Goal: Task Accomplishment & Management: Manage account settings

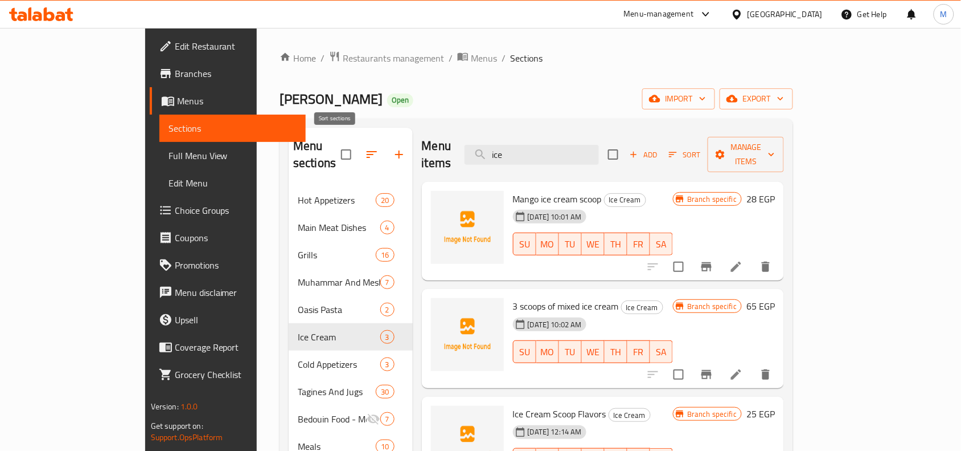
click at [365, 149] on icon "button" at bounding box center [372, 155] width 14 height 14
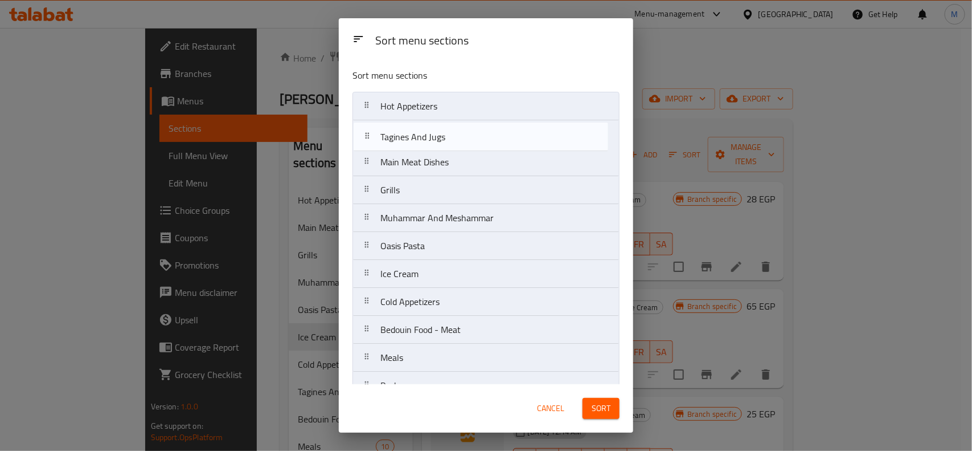
drag, startPoint x: 425, startPoint y: 236, endPoint x: 425, endPoint y: 137, distance: 99.7
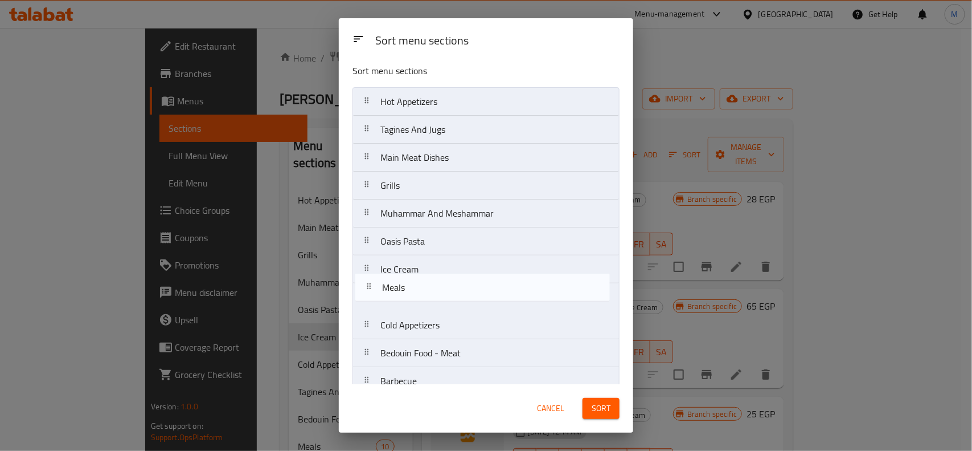
scroll to position [6, 0]
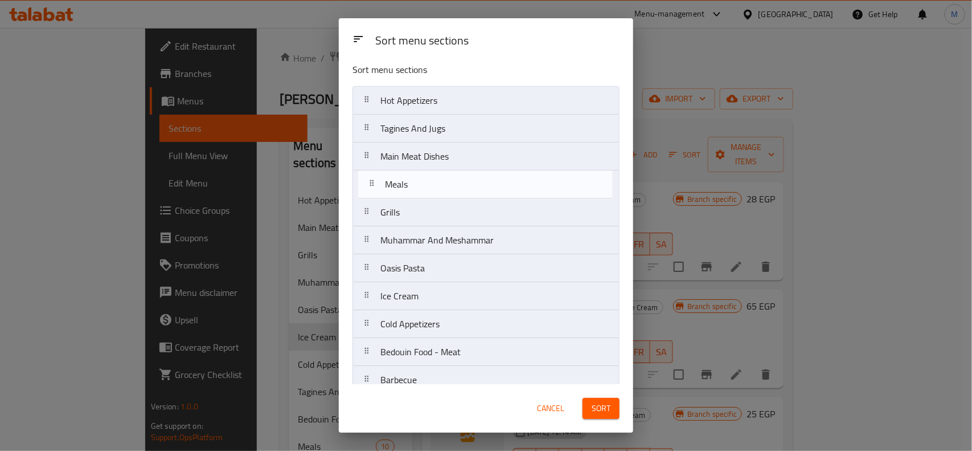
drag, startPoint x: 421, startPoint y: 365, endPoint x: 426, endPoint y: 177, distance: 187.4
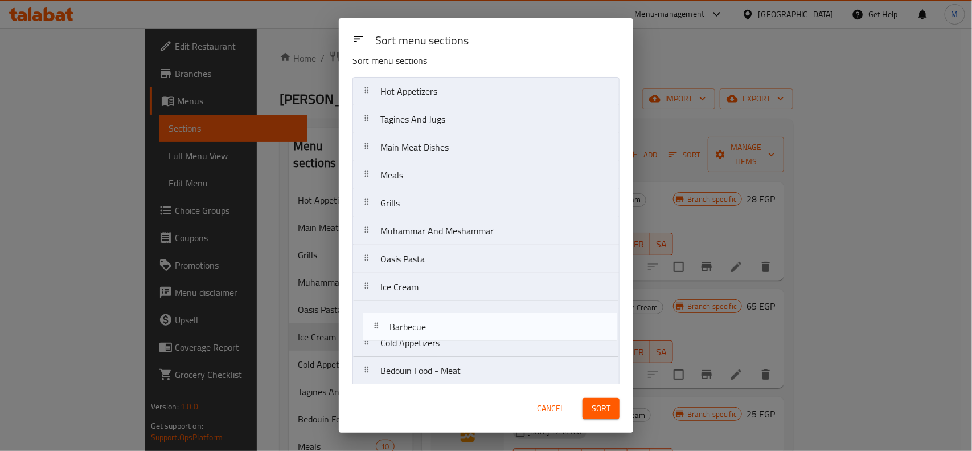
scroll to position [18, 0]
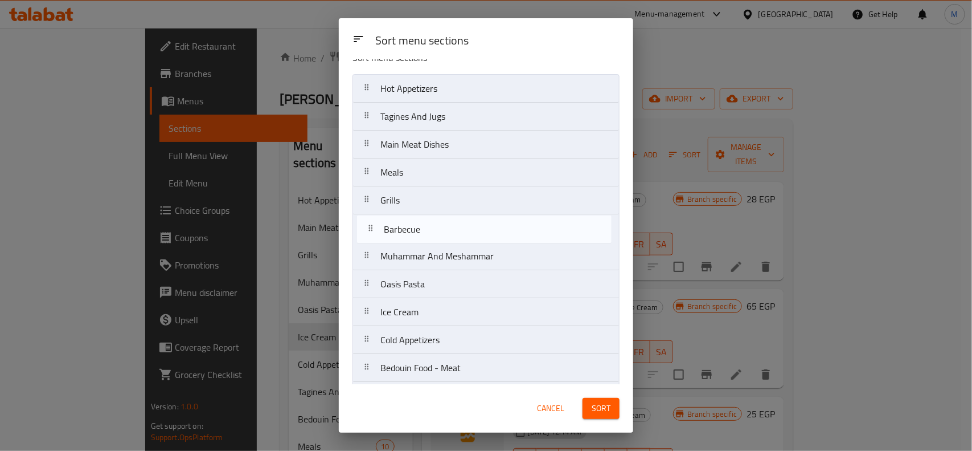
drag, startPoint x: 409, startPoint y: 383, endPoint x: 417, endPoint y: 229, distance: 154.6
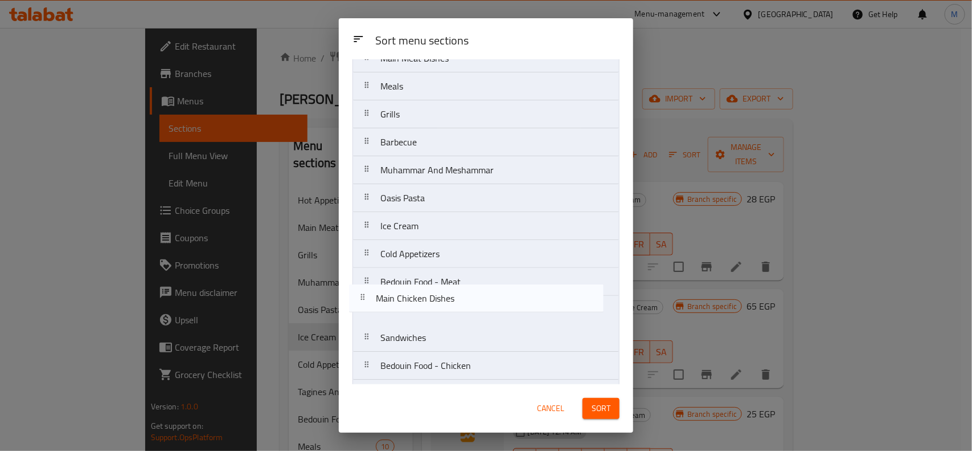
scroll to position [104, 0]
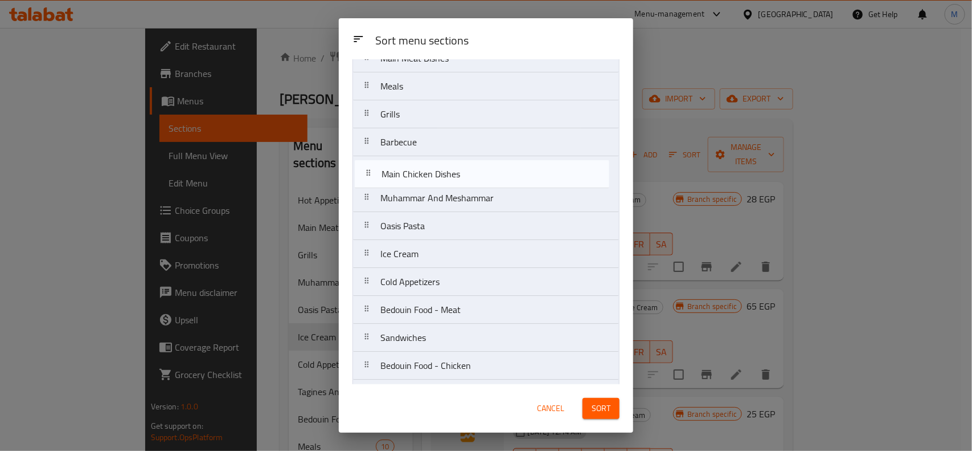
drag, startPoint x: 442, startPoint y: 358, endPoint x: 443, endPoint y: 174, distance: 183.4
click at [443, 174] on nav "Hot Appetizers Tagines And Jugs Main Meat Dishes Meals Grills Barbecue Muhammar…" at bounding box center [486, 449] width 267 height 922
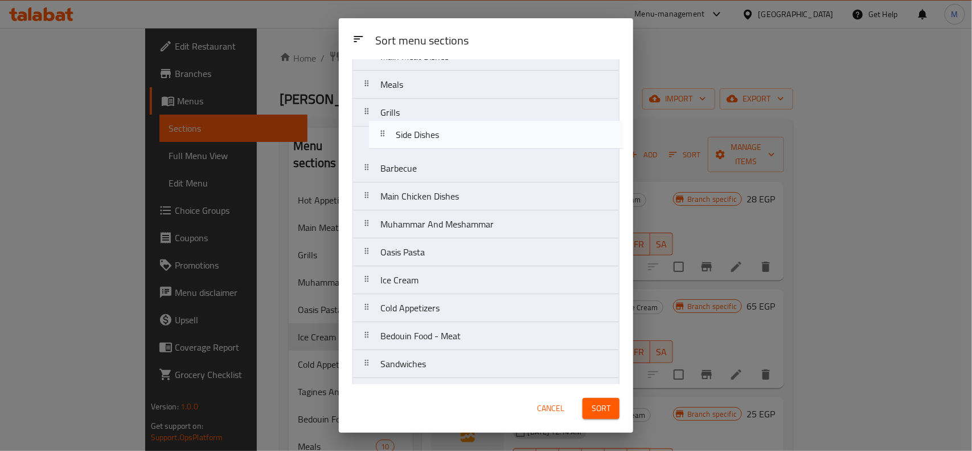
scroll to position [105, 0]
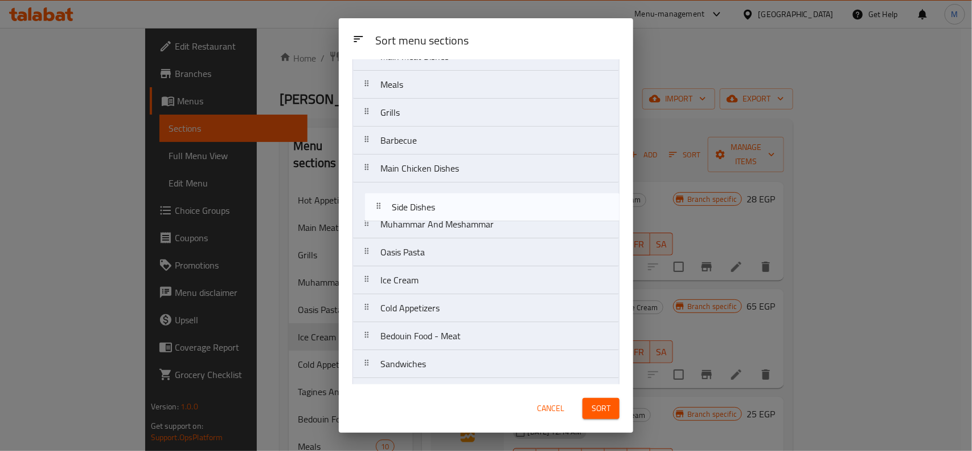
drag, startPoint x: 436, startPoint y: 256, endPoint x: 448, endPoint y: 206, distance: 51.4
click at [448, 206] on nav "Hot Appetizers Tagines And Jugs Main Meat Dishes Meals Grills Barbecue Main Chi…" at bounding box center [486, 447] width 267 height 922
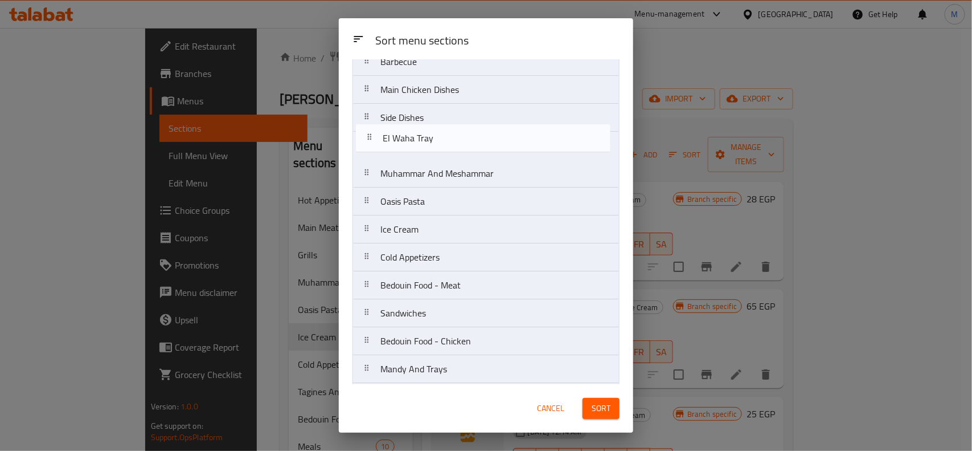
scroll to position [177, 0]
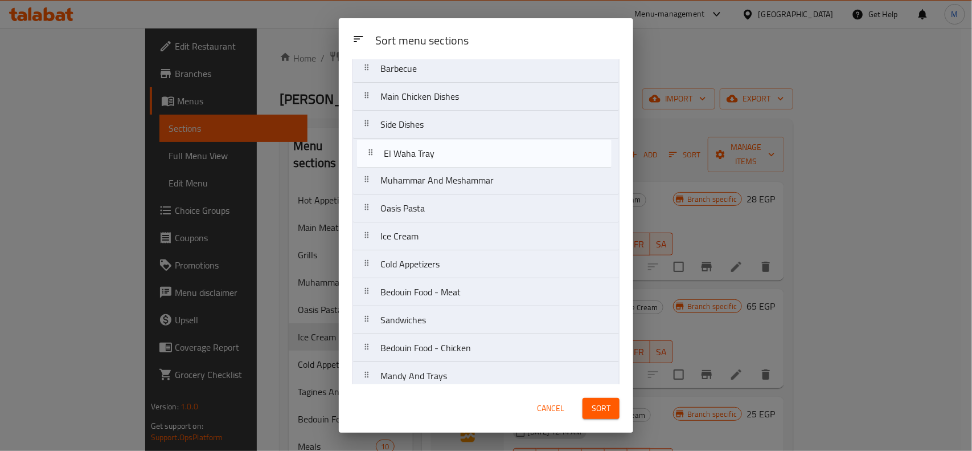
drag, startPoint x: 433, startPoint y: 310, endPoint x: 437, endPoint y: 150, distance: 160.7
click at [437, 150] on nav "Hot Appetizers Tagines And Jugs Main Meat Dishes Meals Grills Barbecue Main Chi…" at bounding box center [486, 376] width 267 height 922
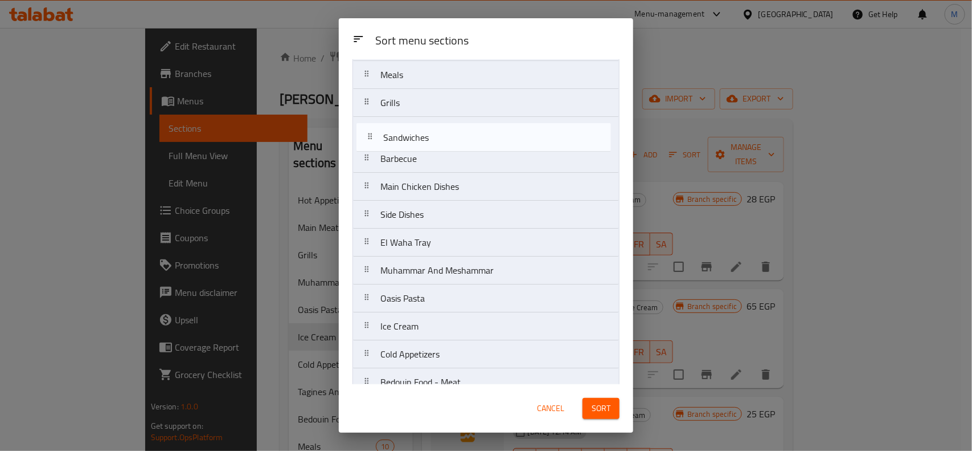
scroll to position [108, 0]
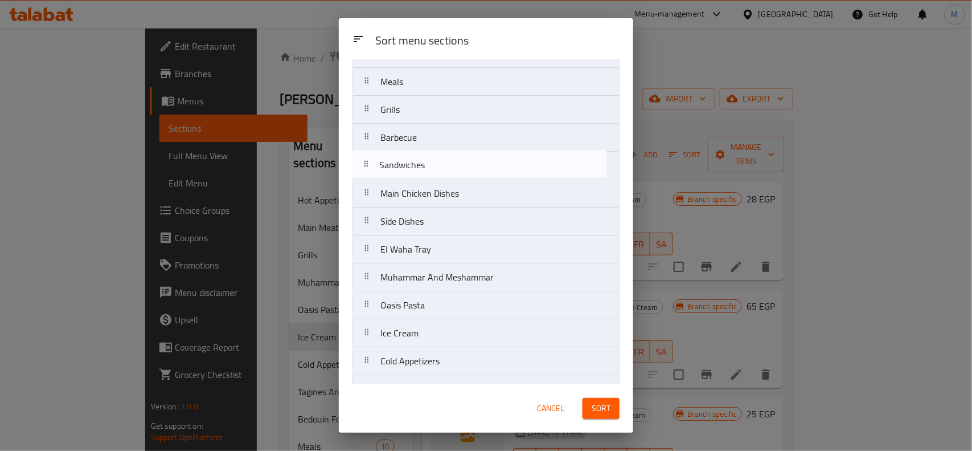
drag, startPoint x: 427, startPoint y: 331, endPoint x: 426, endPoint y: 171, distance: 160.6
click at [426, 171] on nav "Hot Appetizers Tagines And Jugs Main Meat Dishes Meals Grills Barbecue Main Chi…" at bounding box center [486, 444] width 267 height 922
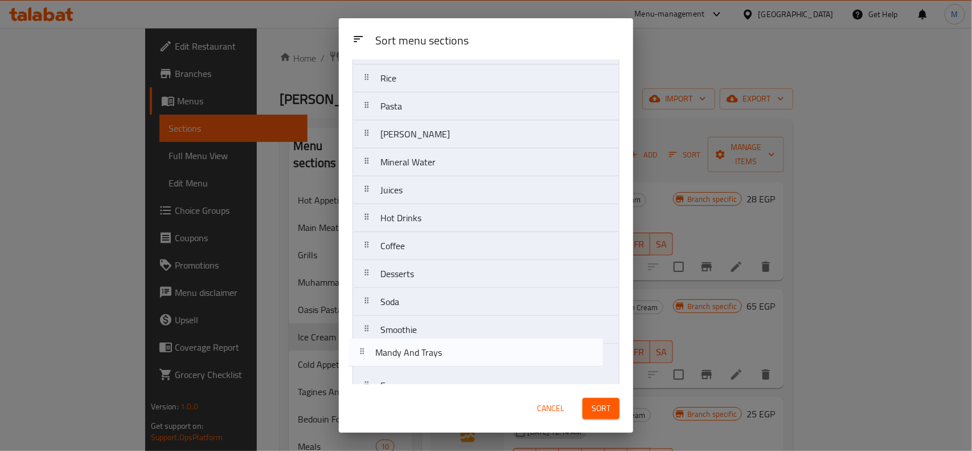
scroll to position [638, 0]
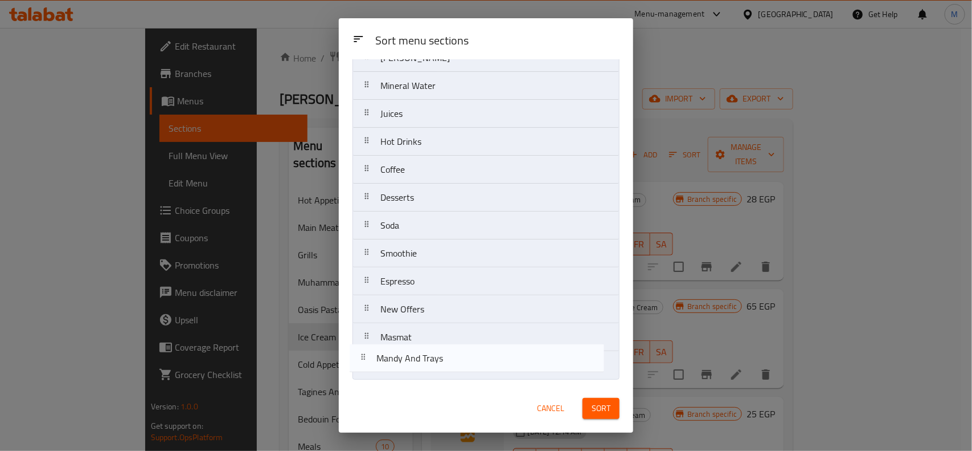
drag, startPoint x: 431, startPoint y: 235, endPoint x: 427, endPoint y: 369, distance: 133.9
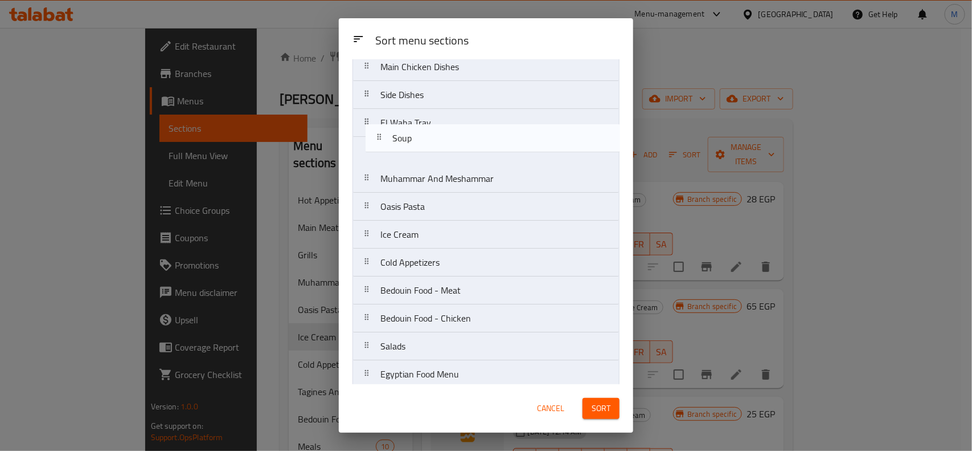
scroll to position [227, 0]
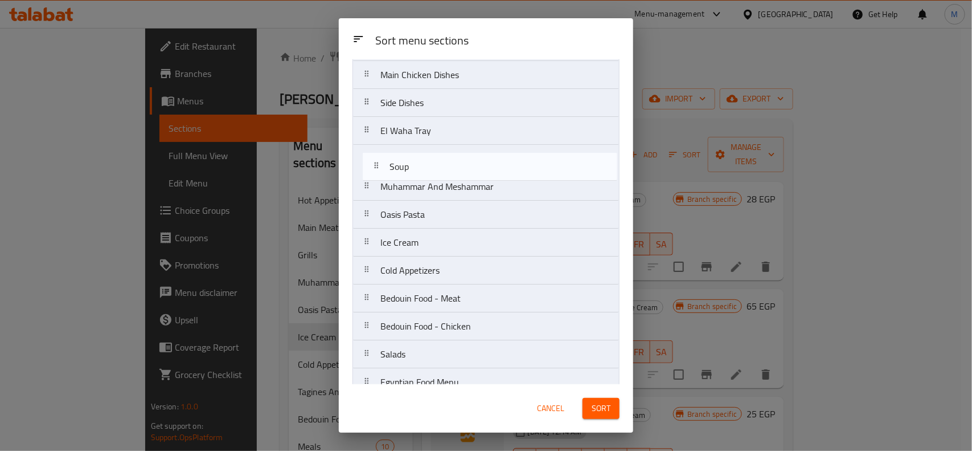
drag, startPoint x: 431, startPoint y: 339, endPoint x: 439, endPoint y: 162, distance: 177.3
click at [439, 162] on nav "Hot Appetizers Tagines And Jugs Main Meat Dishes Meals Grills Barbecue Sandwich…" at bounding box center [486, 326] width 267 height 922
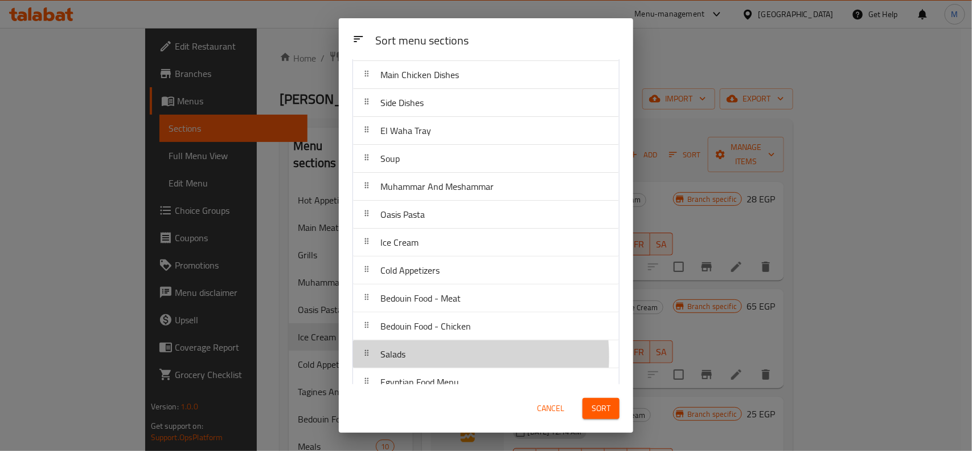
scroll to position [231, 0]
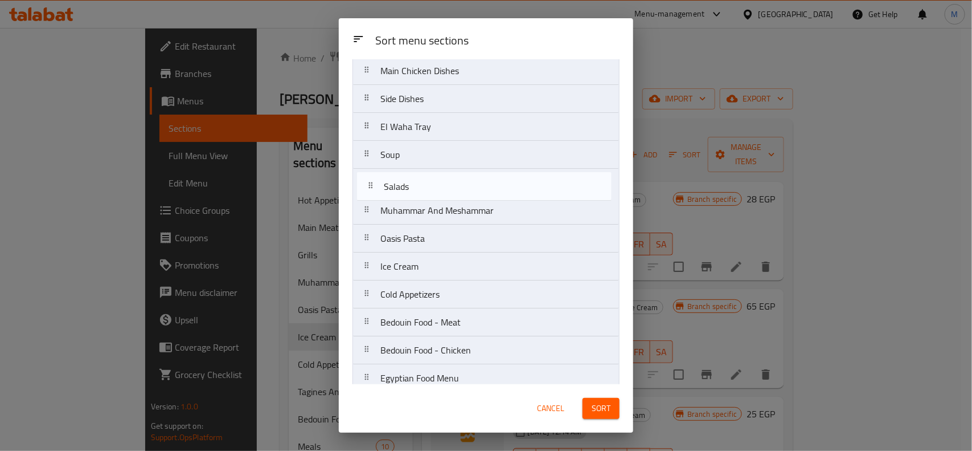
drag, startPoint x: 416, startPoint y: 358, endPoint x: 419, endPoint y: 181, distance: 176.6
click at [419, 181] on nav "Hot Appetizers Tagines And Jugs Main Meat Dishes Meals Grills Barbecue Sandwich…" at bounding box center [486, 322] width 267 height 922
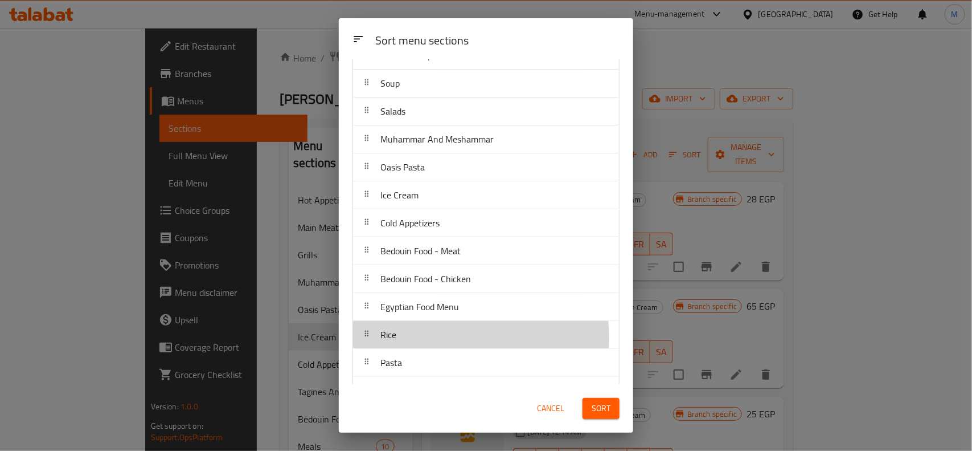
scroll to position [305, 0]
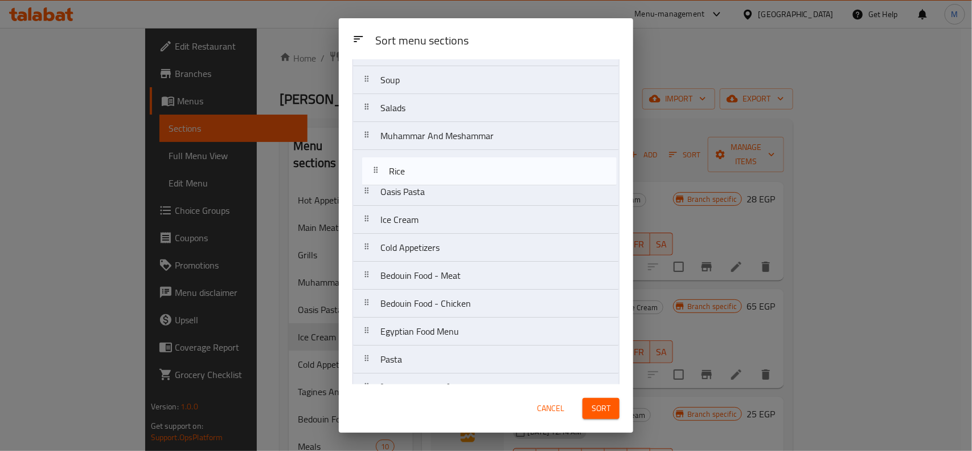
drag, startPoint x: 415, startPoint y: 340, endPoint x: 422, endPoint y: 166, distance: 174.4
click at [422, 166] on nav "Hot Appetizers Tagines And Jugs Main Meat Dishes Meals Grills Barbecue Sandwich…" at bounding box center [486, 247] width 267 height 922
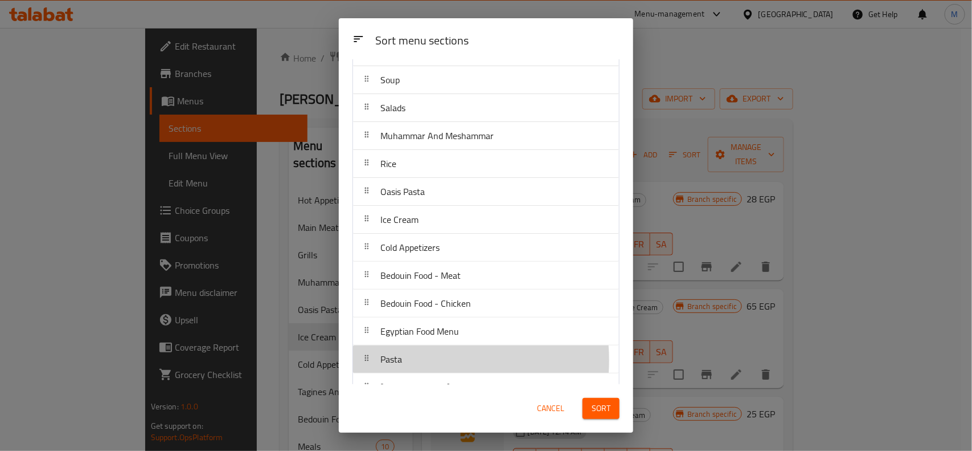
scroll to position [309, 0]
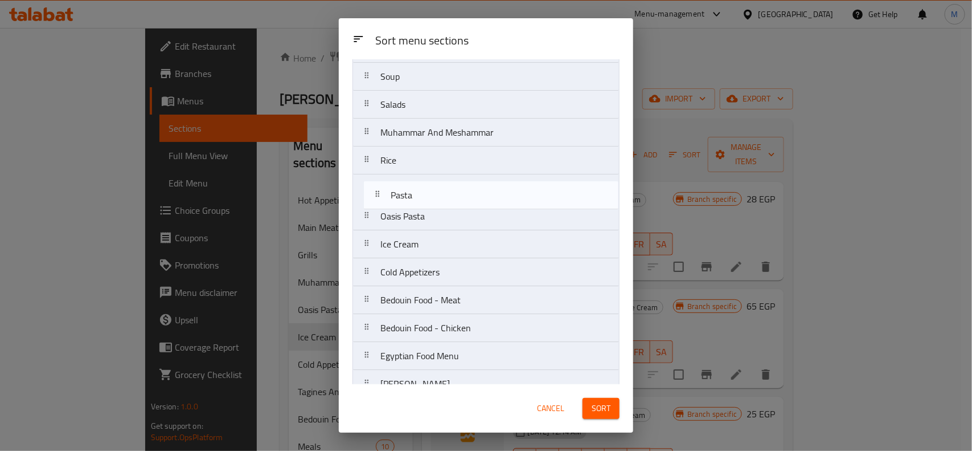
drag, startPoint x: 408, startPoint y: 362, endPoint x: 419, endPoint y: 191, distance: 171.2
click at [419, 191] on nav "Hot Appetizers Tagines And Jugs Main Meat Dishes Meals Grills Barbecue Sandwich…" at bounding box center [486, 244] width 267 height 922
drag, startPoint x: 411, startPoint y: 223, endPoint x: 411, endPoint y: 196, distance: 26.2
click at [411, 196] on nav "Hot Appetizers Tagines And Jugs Main Meat Dishes Meals Grills Barbecue Sandwich…" at bounding box center [486, 244] width 267 height 922
drag, startPoint x: 414, startPoint y: 195, endPoint x: 411, endPoint y: 223, distance: 27.6
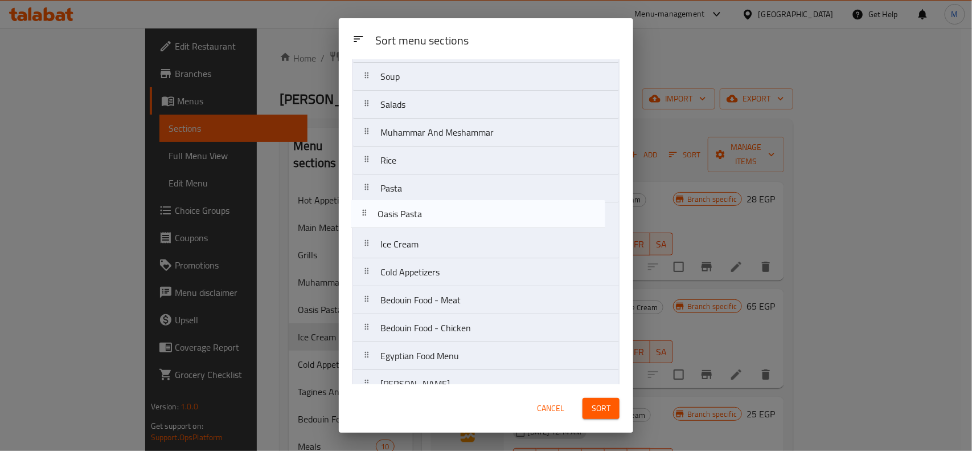
click at [411, 223] on nav "Hot Appetizers Tagines And Jugs Main Meat Dishes Meals Grills Barbecue Sandwich…" at bounding box center [486, 244] width 267 height 922
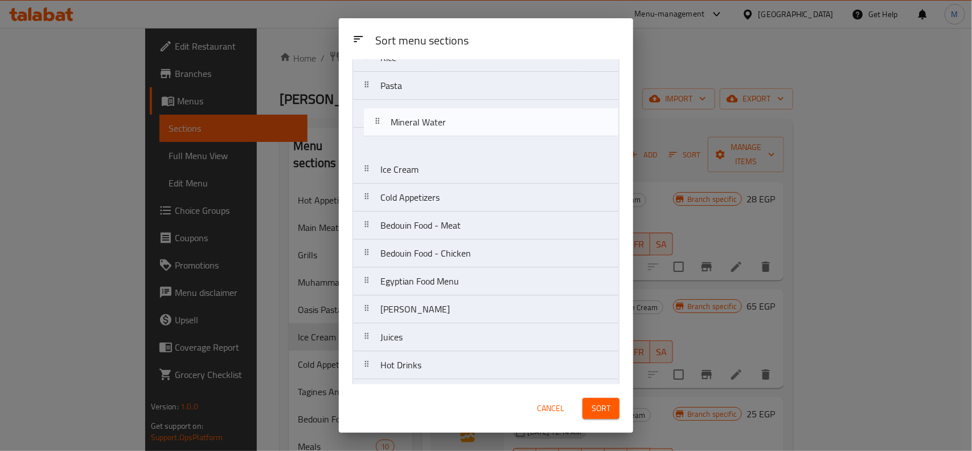
scroll to position [411, 0]
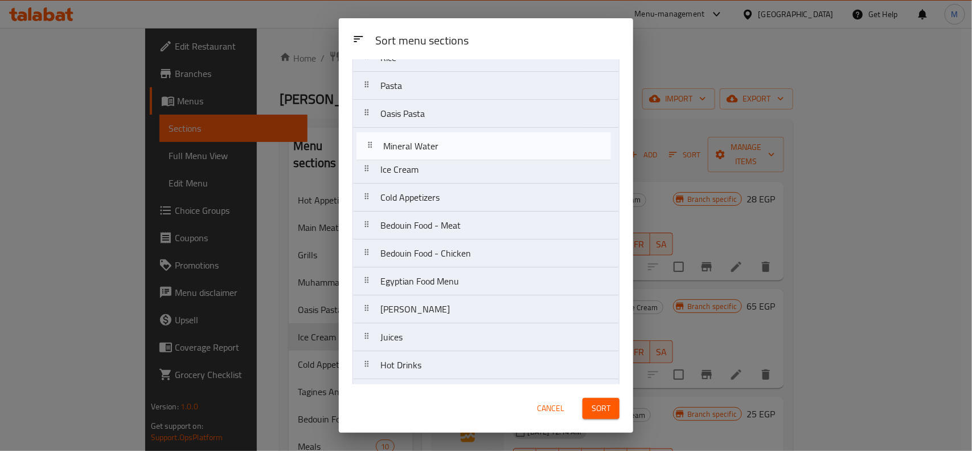
drag, startPoint x: 419, startPoint y: 271, endPoint x: 421, endPoint y: 138, distance: 132.7
click at [421, 138] on nav "Hot Appetizers Tagines And Jugs Main Meat Dishes Meals Grills Barbecue Sandwich…" at bounding box center [486, 141] width 267 height 922
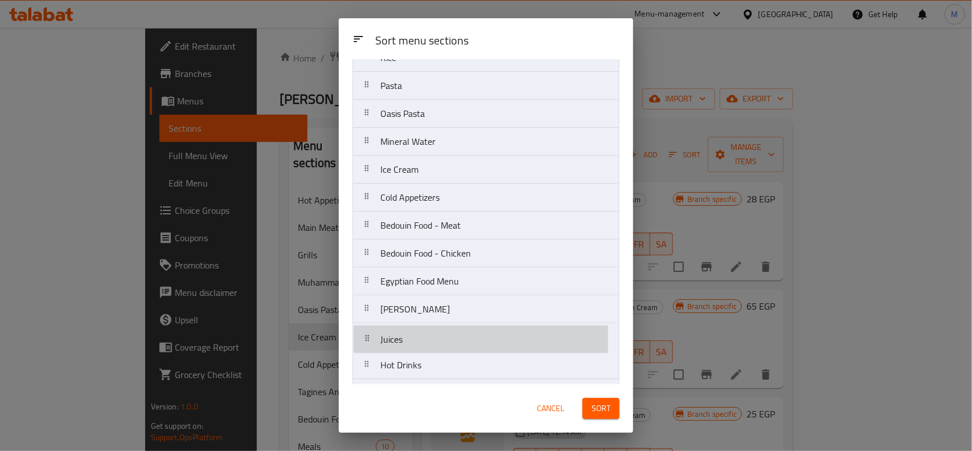
scroll to position [414, 0]
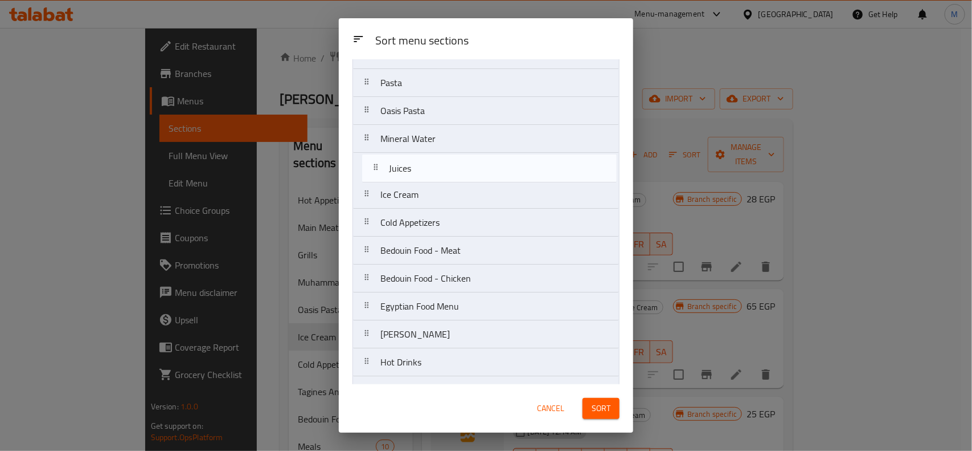
drag, startPoint x: 409, startPoint y: 343, endPoint x: 419, endPoint y: 164, distance: 179.7
click at [419, 164] on nav "Hot Appetizers Tagines And Jugs Main Meat Dishes Meals Grills Barbecue Sandwich…" at bounding box center [486, 139] width 267 height 922
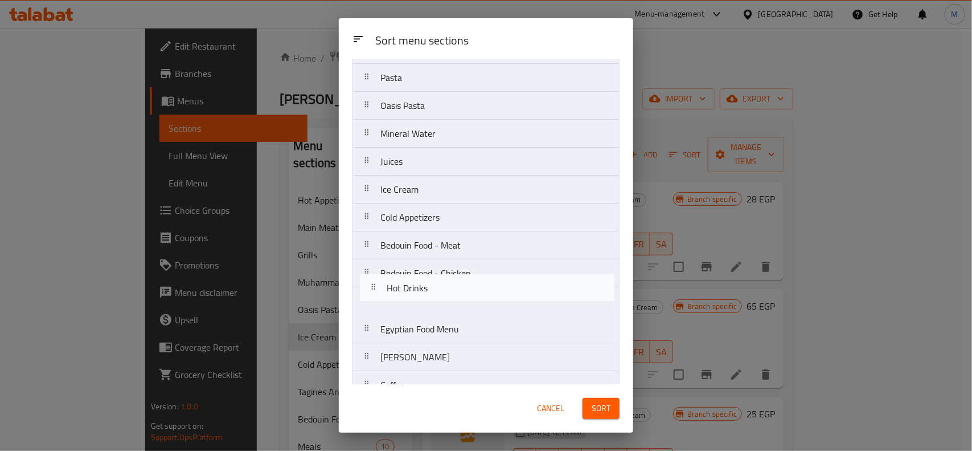
scroll to position [420, 0]
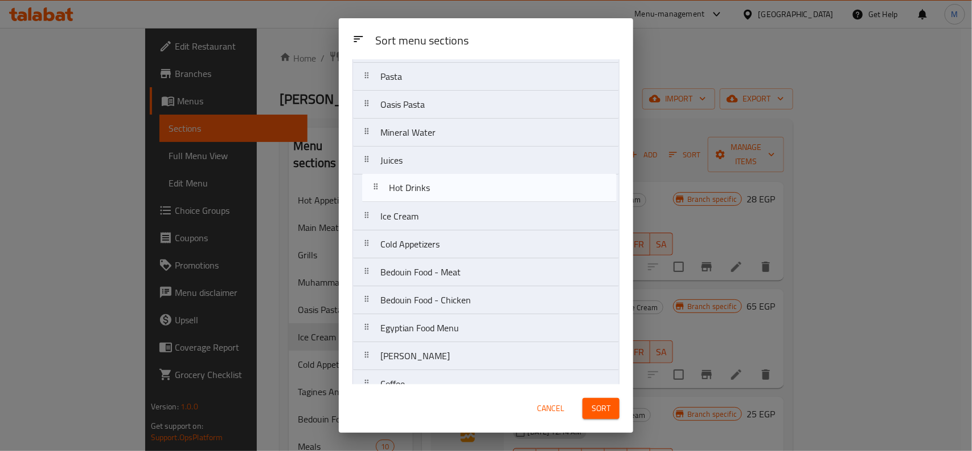
drag, startPoint x: 416, startPoint y: 367, endPoint x: 424, endPoint y: 185, distance: 182.5
click at [424, 185] on nav "Hot Appetizers Tagines And Jugs Main Meat Dishes Meals Grills Barbecue Sandwich…" at bounding box center [486, 132] width 267 height 922
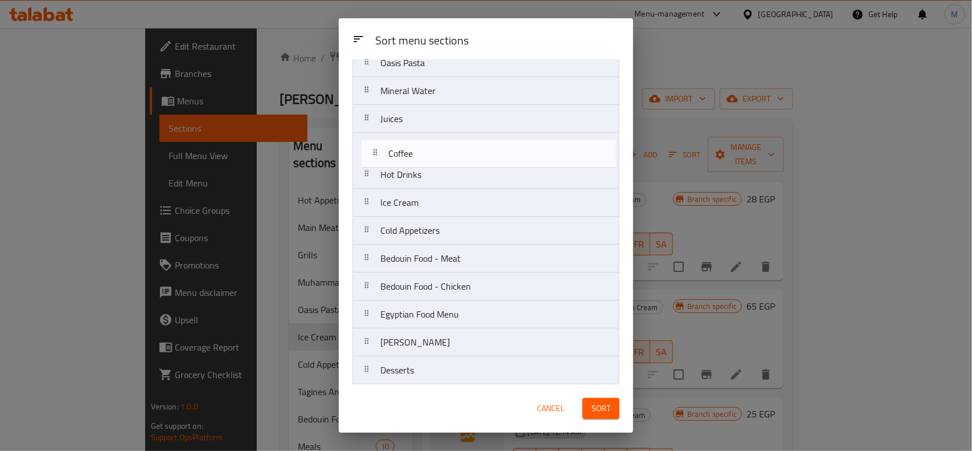
scroll to position [462, 0]
drag, startPoint x: 413, startPoint y: 322, endPoint x: 423, endPoint y: 174, distance: 149.0
click at [423, 174] on nav "Hot Appetizers Tagines And Jugs Main Meat Dishes Meals Grills Barbecue Sandwich…" at bounding box center [486, 91] width 267 height 922
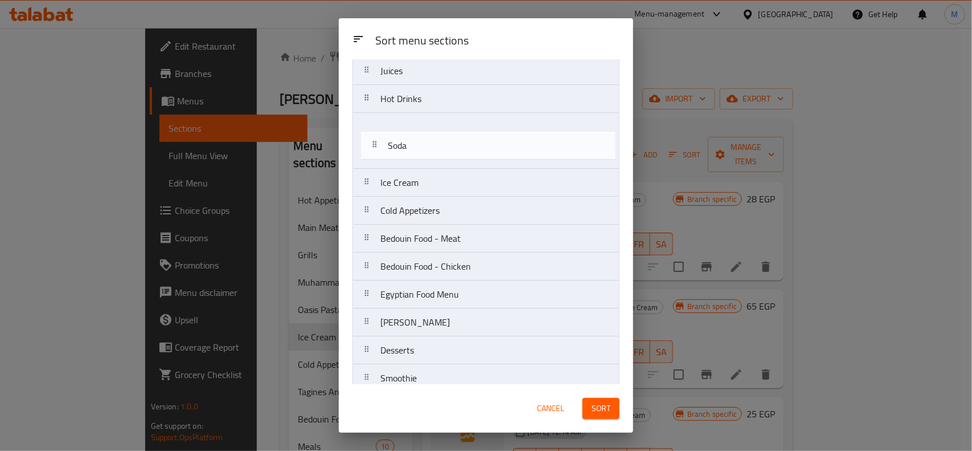
scroll to position [507, 0]
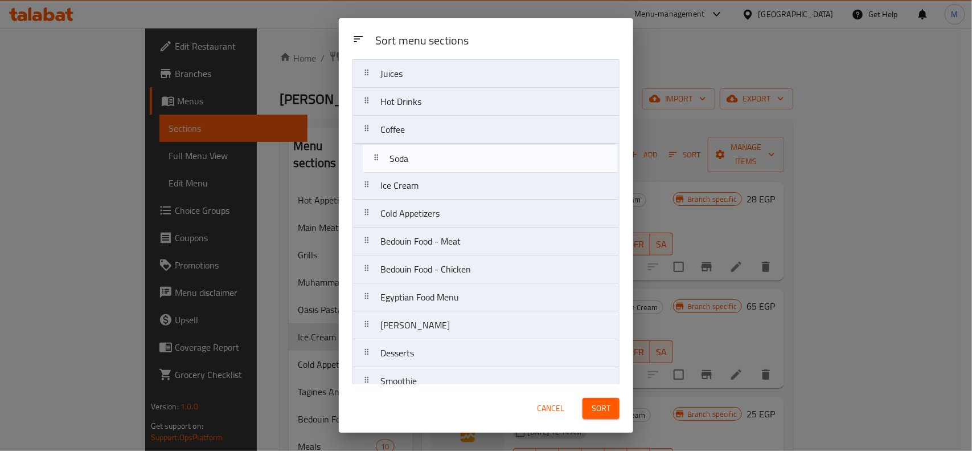
drag, startPoint x: 397, startPoint y: 334, endPoint x: 405, endPoint y: 155, distance: 179.0
click at [405, 155] on nav "Hot Appetizers Tagines And Jugs Main Meat Dishes Meals Grills Barbecue Sandwich…" at bounding box center [486, 46] width 267 height 922
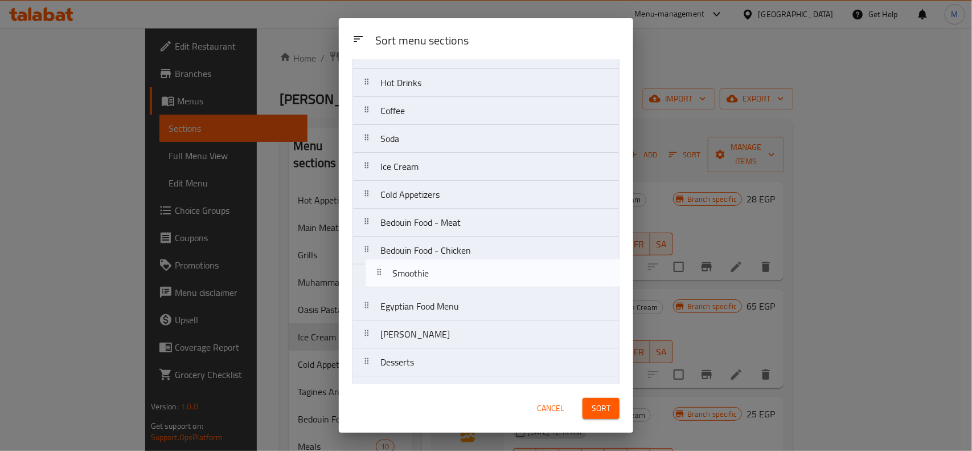
scroll to position [527, 0]
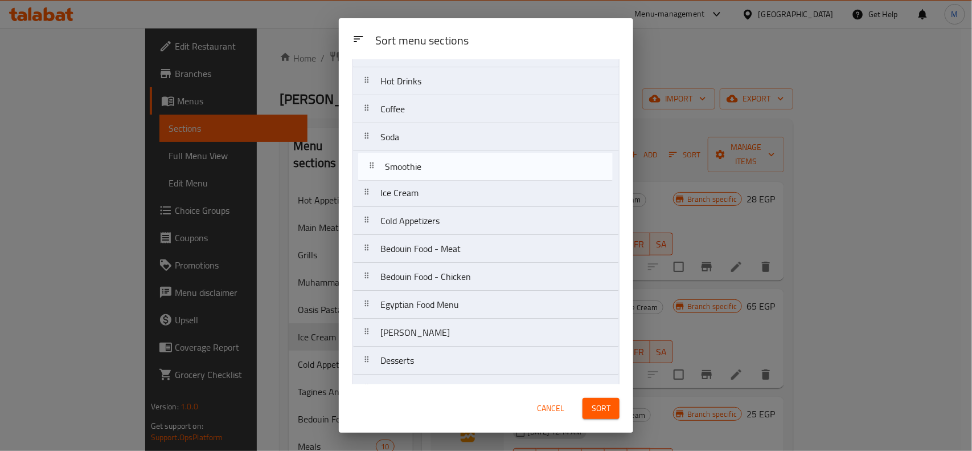
drag, startPoint x: 408, startPoint y: 382, endPoint x: 413, endPoint y: 162, distance: 219.9
click at [413, 162] on nav "Hot Appetizers Tagines And Jugs Main Meat Dishes Meals Grills Barbecue Sandwich…" at bounding box center [486, 25] width 267 height 922
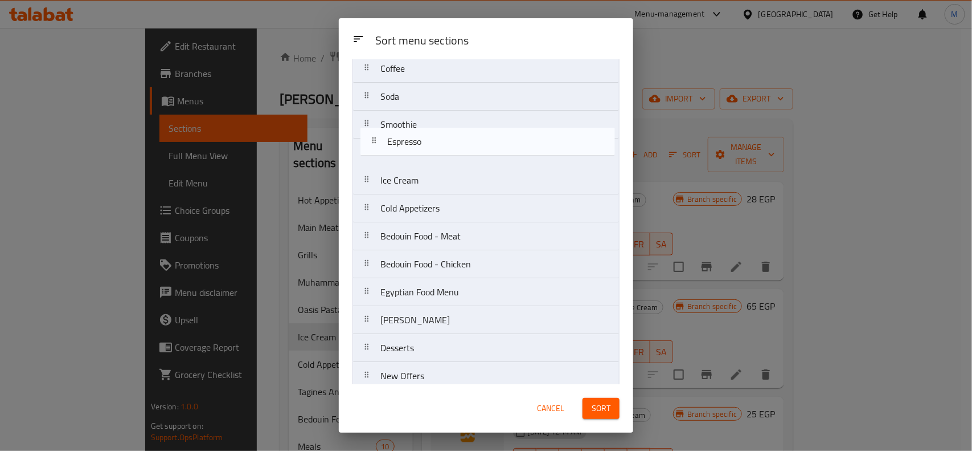
scroll to position [568, 0]
drag, startPoint x: 414, startPoint y: 325, endPoint x: 419, endPoint y: 148, distance: 177.2
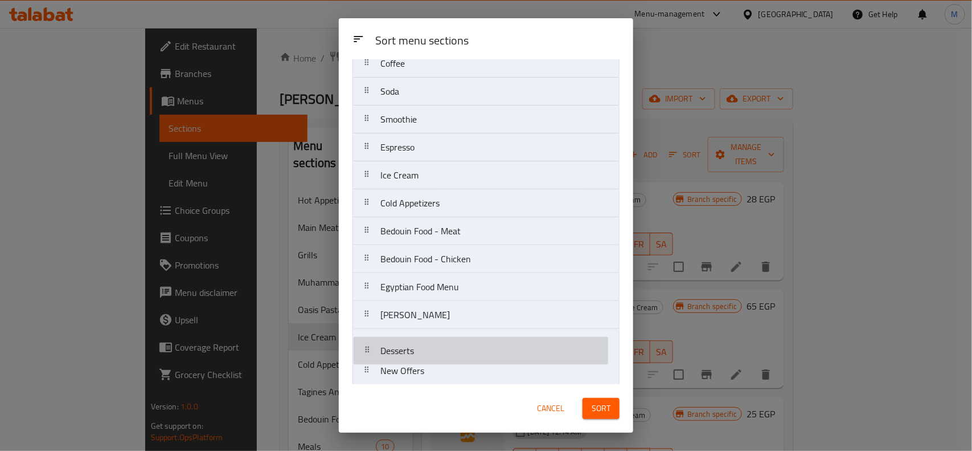
scroll to position [573, 0]
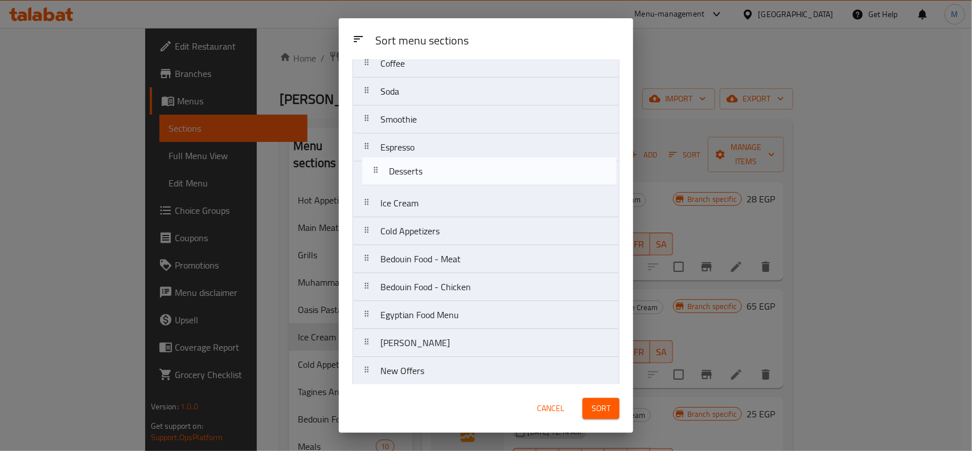
drag, startPoint x: 407, startPoint y: 352, endPoint x: 415, endPoint y: 169, distance: 183.5
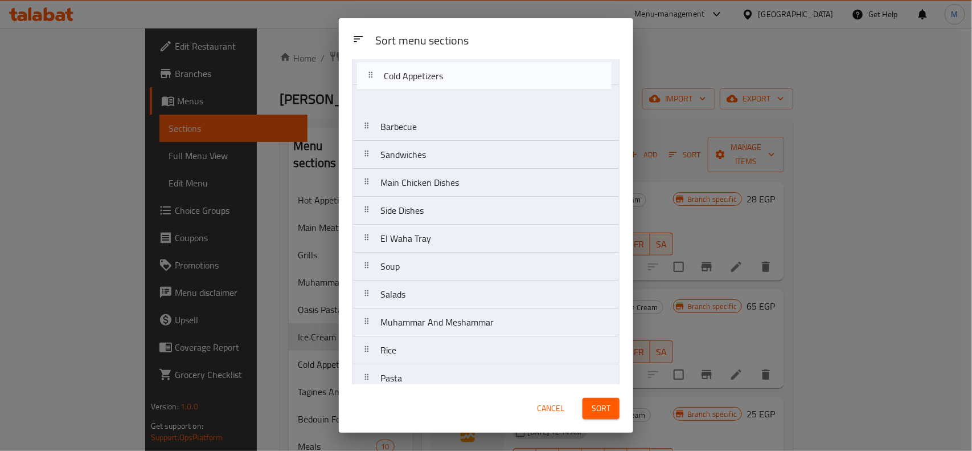
scroll to position [0, 0]
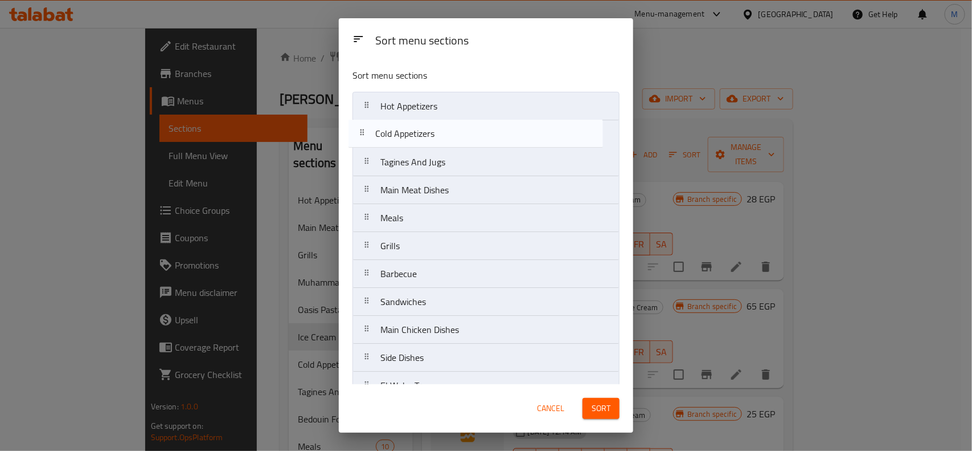
drag, startPoint x: 450, startPoint y: 244, endPoint x: 445, endPoint y: 133, distance: 111.2
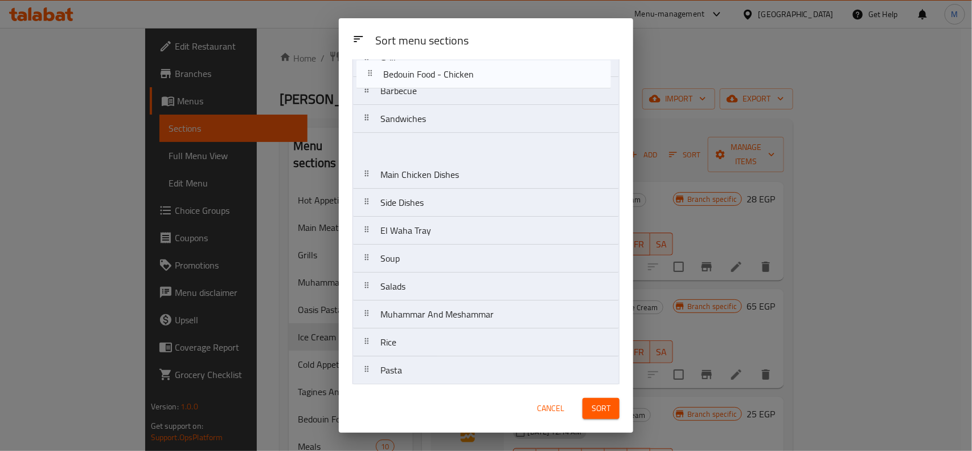
scroll to position [190, 0]
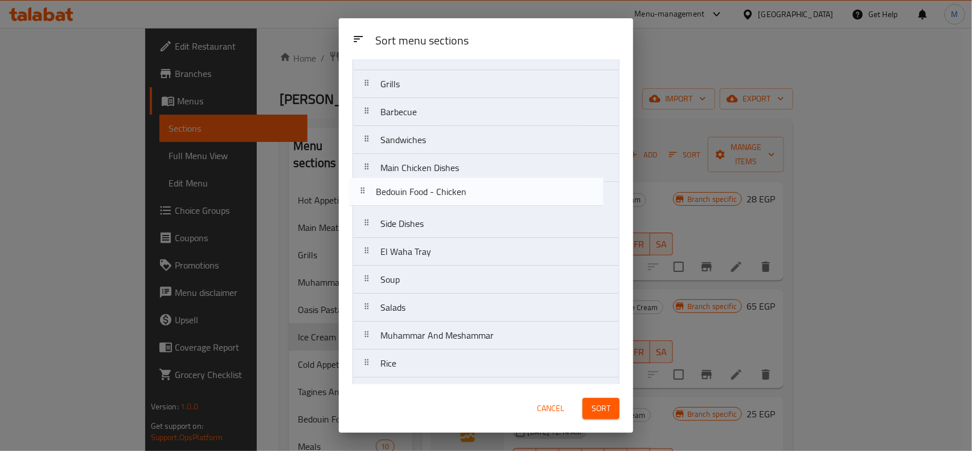
drag, startPoint x: 460, startPoint y: 226, endPoint x: 456, endPoint y: 187, distance: 38.9
click at [456, 187] on nav "Hot Appetizers Cold Appetizers Tagines And Jugs Main Meat Dishes Bedouin Food -…" at bounding box center [486, 363] width 267 height 922
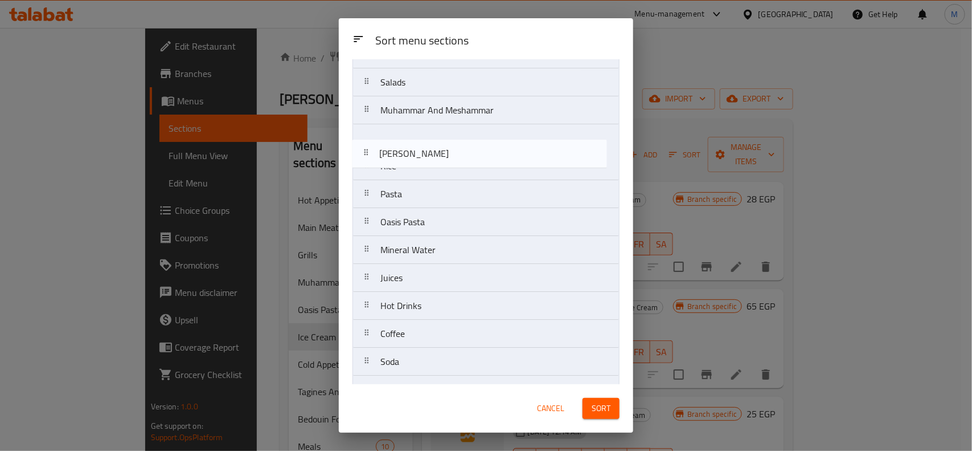
scroll to position [411, 0]
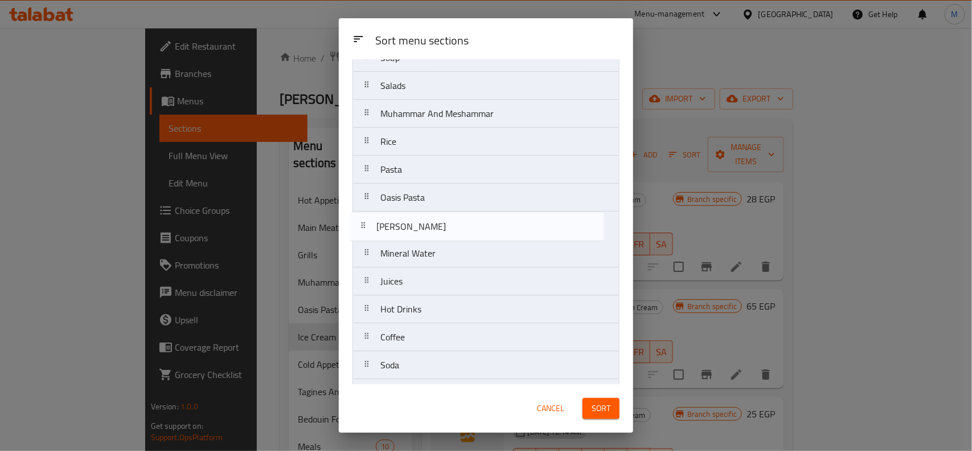
drag, startPoint x: 440, startPoint y: 286, endPoint x: 436, endPoint y: 228, distance: 58.8
click at [436, 228] on nav "Hot Appetizers Cold Appetizers Tagines And Jugs Main Meat Dishes Bedouin Food -…" at bounding box center [486, 141] width 267 height 922
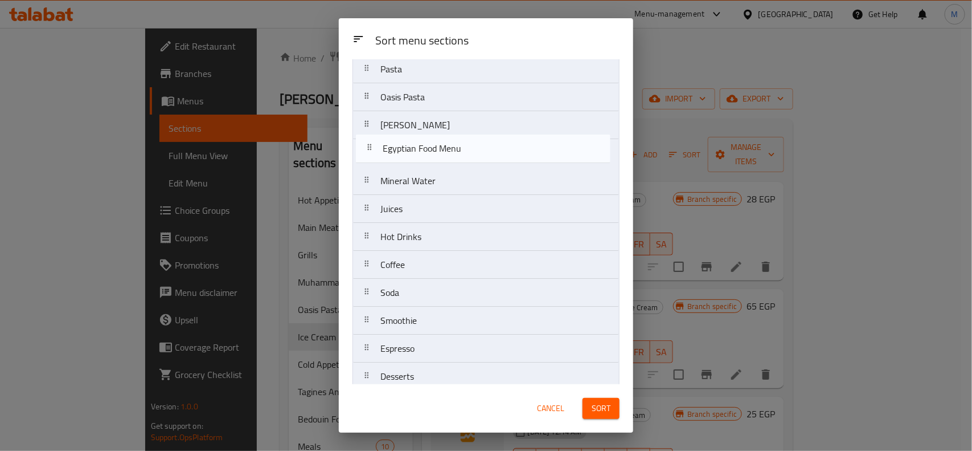
scroll to position [509, 0]
drag, startPoint x: 454, startPoint y: 285, endPoint x: 452, endPoint y: 157, distance: 128.2
click at [452, 157] on nav "Hot Appetizers Cold Appetizers Tagines And Jugs Main Meat Dishes Bedouin Food -…" at bounding box center [486, 44] width 267 height 922
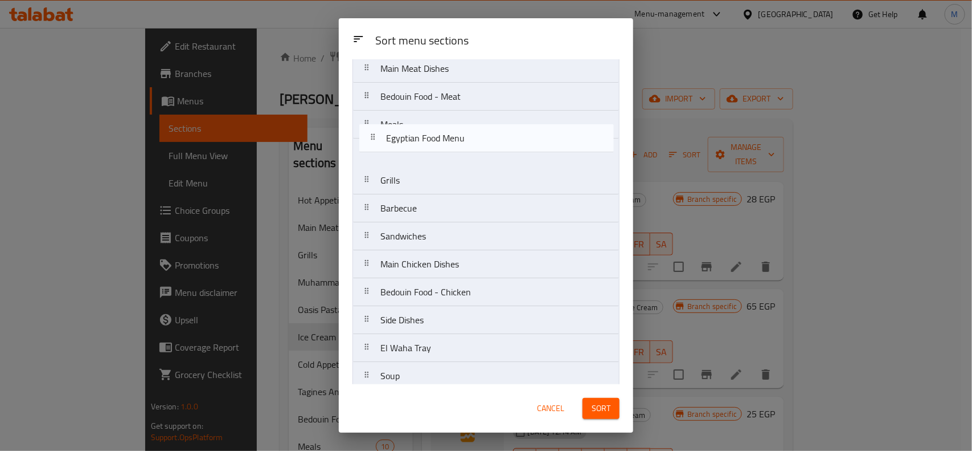
scroll to position [117, 0]
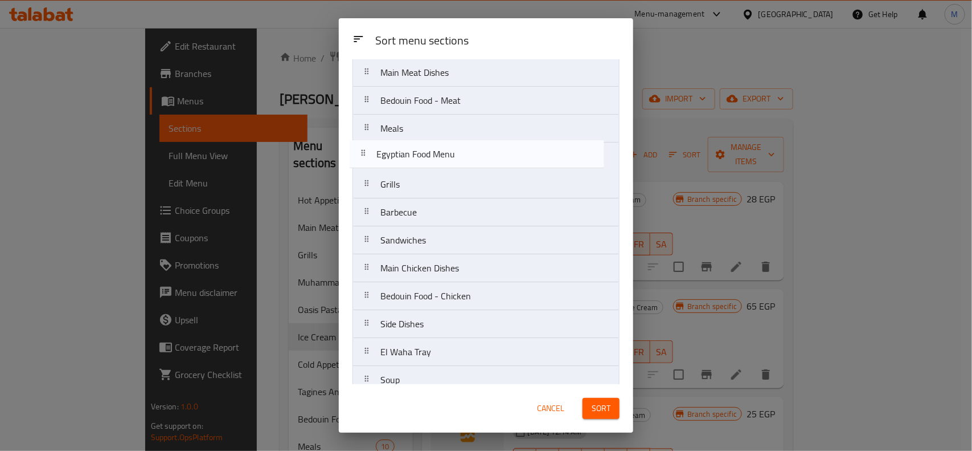
drag, startPoint x: 448, startPoint y: 163, endPoint x: 446, endPoint y: 157, distance: 6.7
click at [446, 157] on nav "Hot Appetizers Cold Appetizers Tagines And Jugs Main Meat Dishes Bedouin Food -…" at bounding box center [486, 435] width 267 height 922
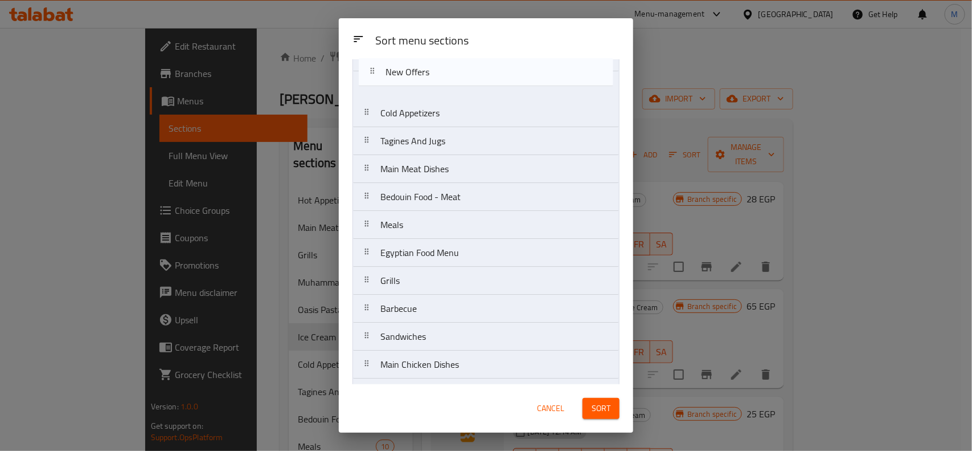
scroll to position [0, 0]
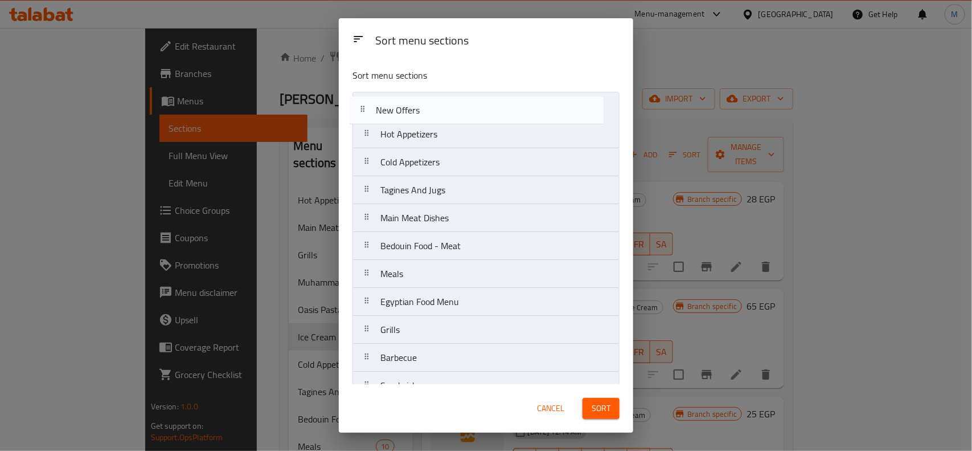
drag, startPoint x: 442, startPoint y: 317, endPoint x: 439, endPoint y: 104, distance: 213.6
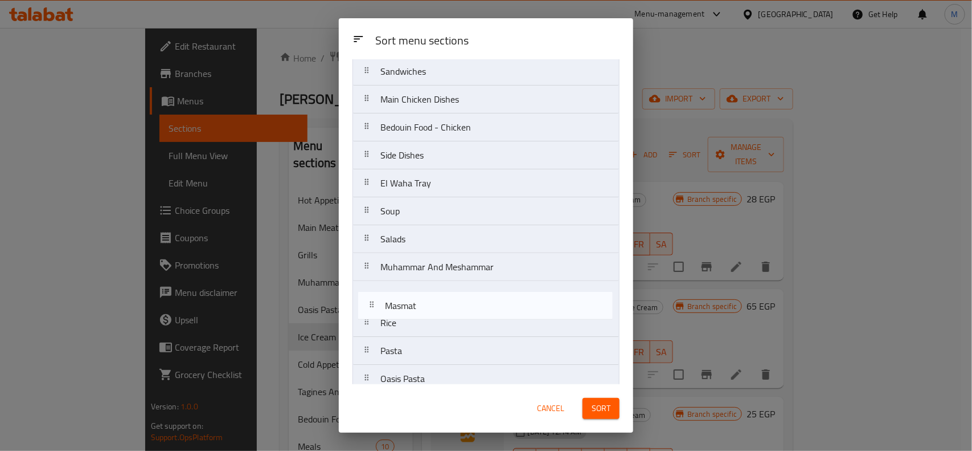
scroll to position [318, 0]
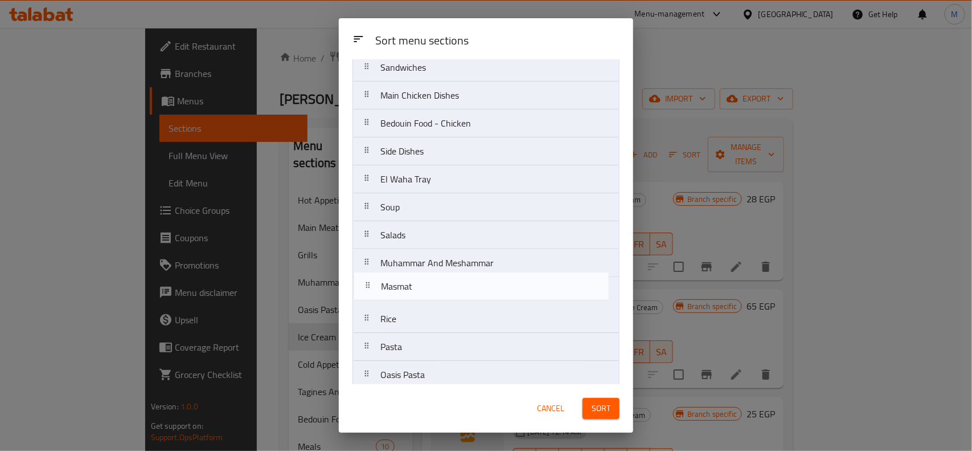
drag, startPoint x: 432, startPoint y: 343, endPoint x: 437, endPoint y: 280, distance: 64.0
click at [437, 280] on nav "New Offers Hot Appetizers Cold Appetizers Tagines And Jugs Main Meat Dishes Bed…" at bounding box center [486, 235] width 267 height 922
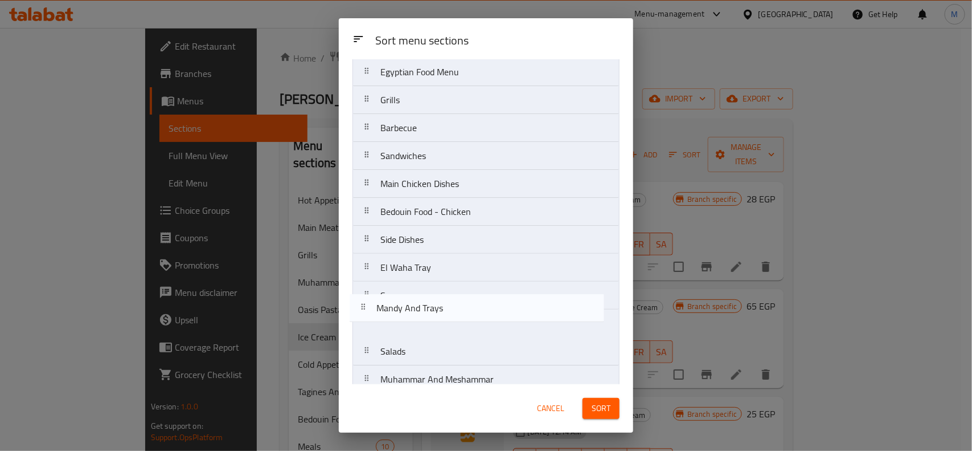
scroll to position [234, 0]
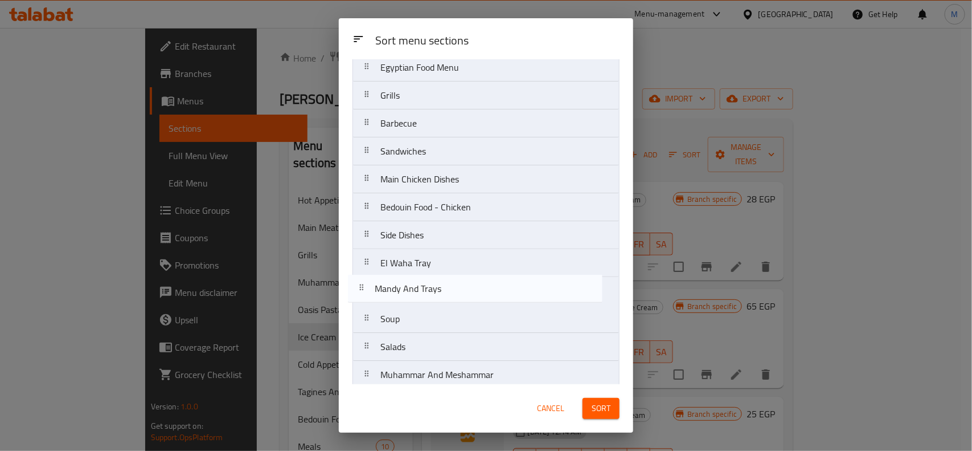
drag, startPoint x: 413, startPoint y: 370, endPoint x: 408, endPoint y: 289, distance: 81.6
click at [408, 289] on nav "New Offers Hot Appetizers Cold Appetizers Tagines And Jugs Main Meat Dishes Bed…" at bounding box center [486, 319] width 267 height 922
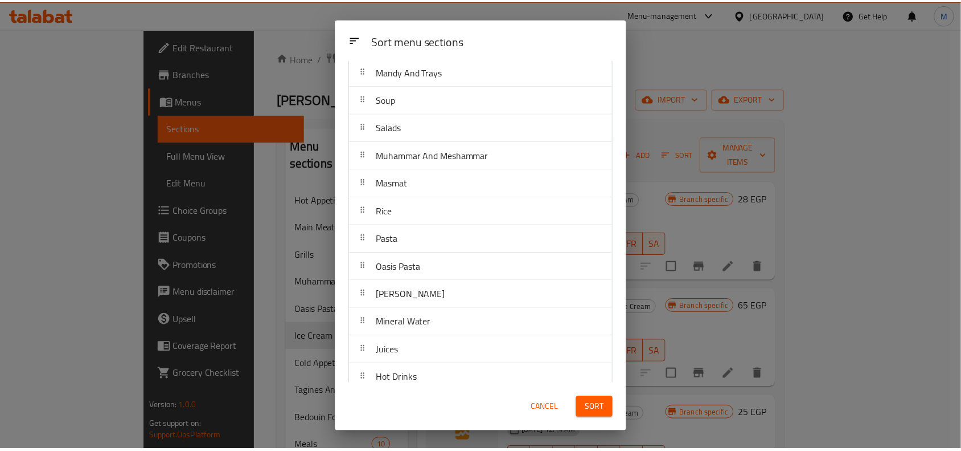
scroll to position [638, 0]
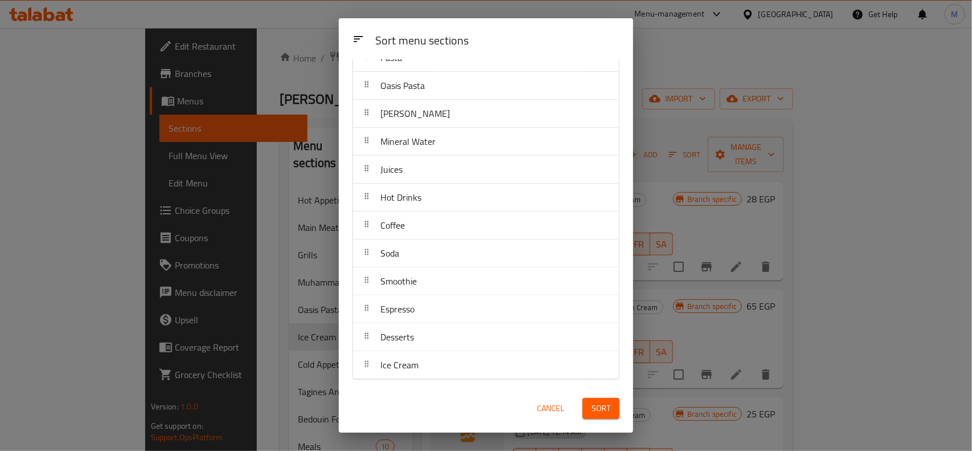
click at [613, 413] on button "Sort" at bounding box center [601, 408] width 37 height 21
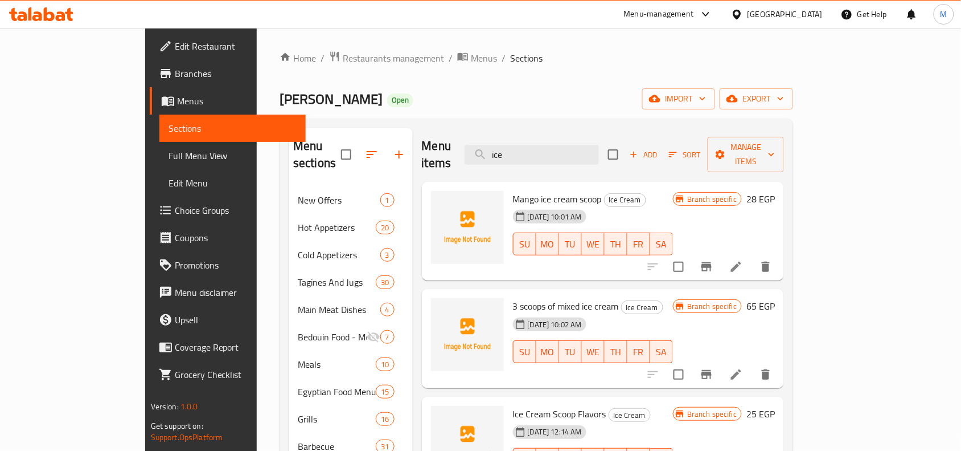
click at [169, 151] on span "Full Menu View" at bounding box center [233, 156] width 128 height 14
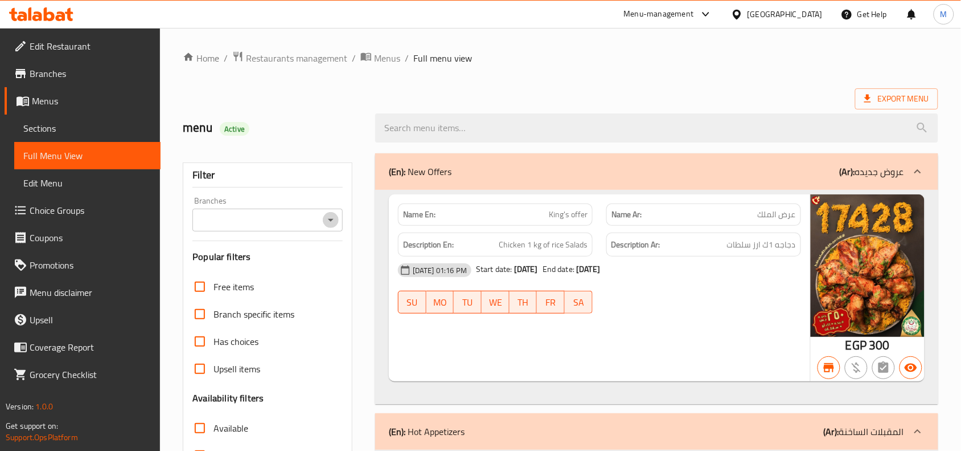
click at [332, 218] on icon "Open" at bounding box center [331, 220] width 14 height 14
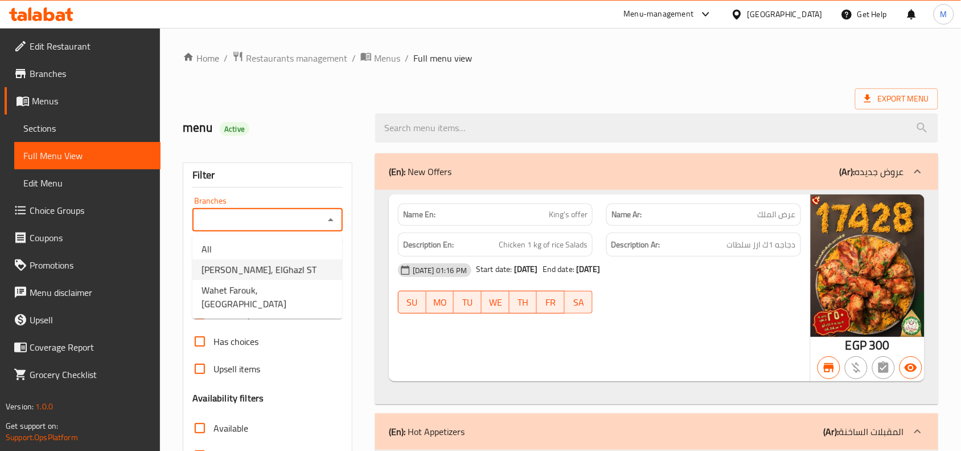
click at [296, 272] on span "[PERSON_NAME], ElGhazl ST" at bounding box center [259, 270] width 115 height 14
type input "[PERSON_NAME], ElGhazl ST"
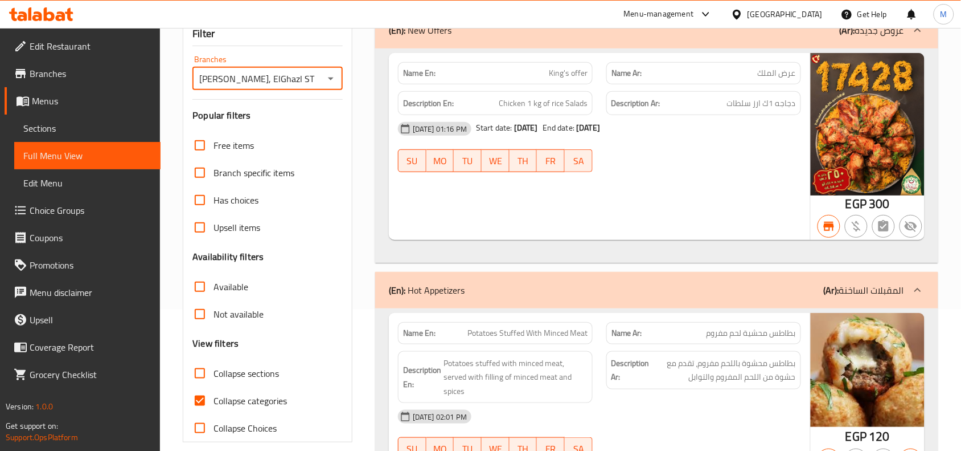
scroll to position [142, 0]
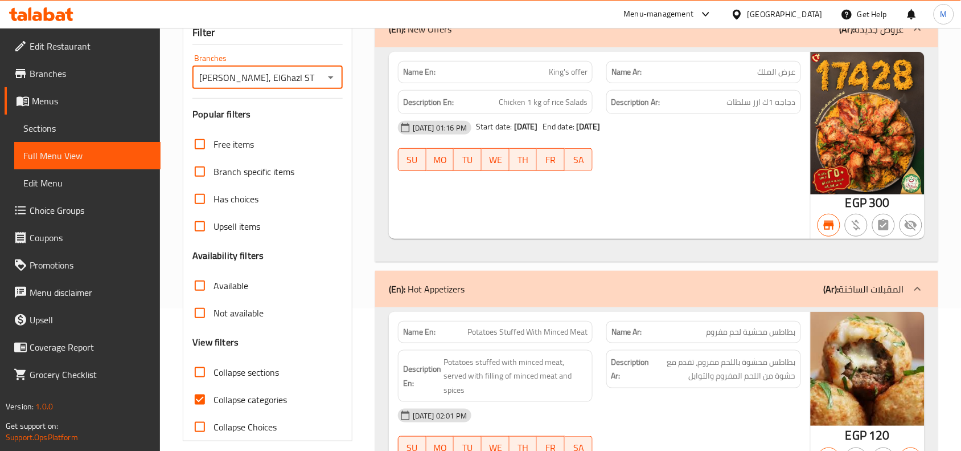
click at [200, 285] on input "Available" at bounding box center [199, 285] width 27 height 27
checkbox input "true"
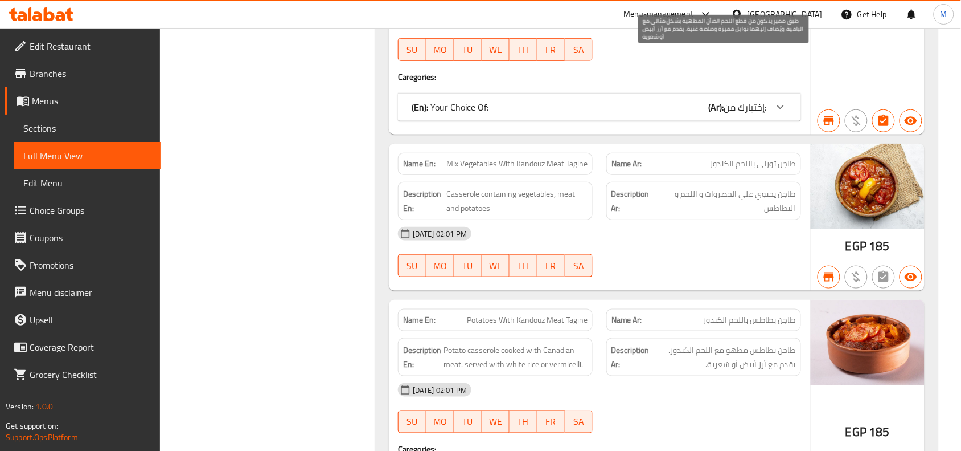
scroll to position [2848, 0]
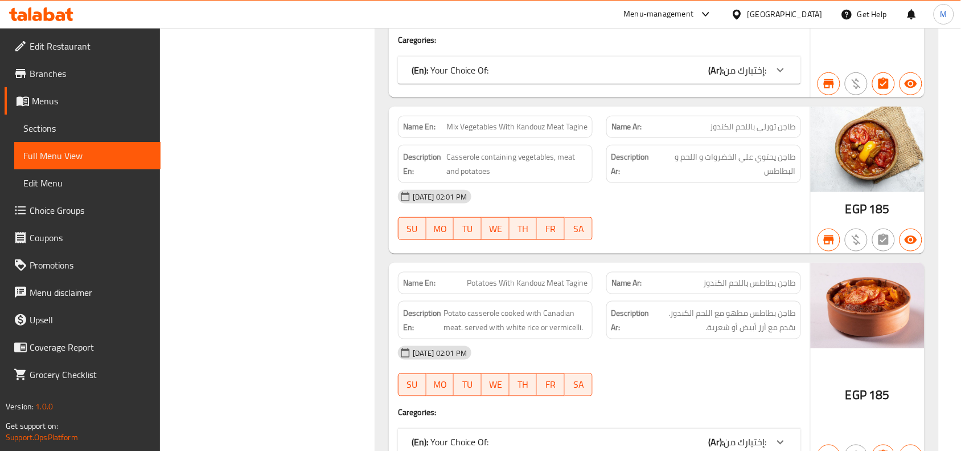
click at [778, 77] on icon at bounding box center [781, 70] width 14 height 14
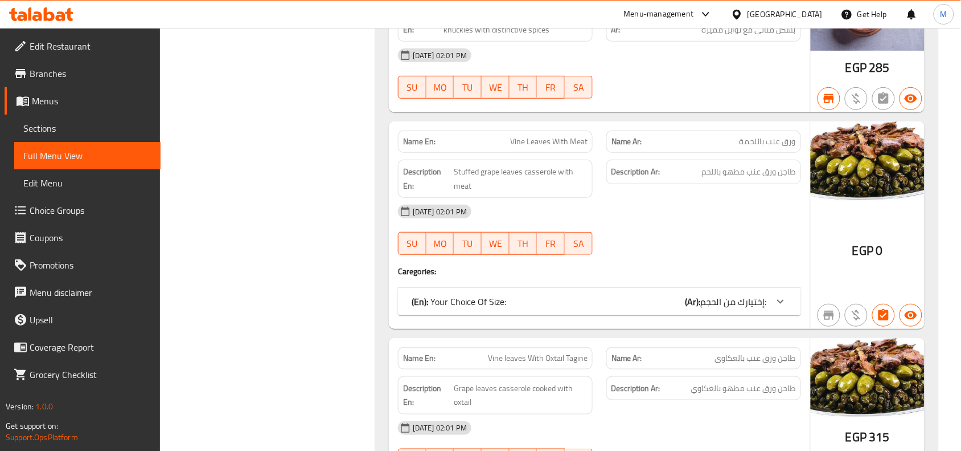
scroll to position [3987, 0]
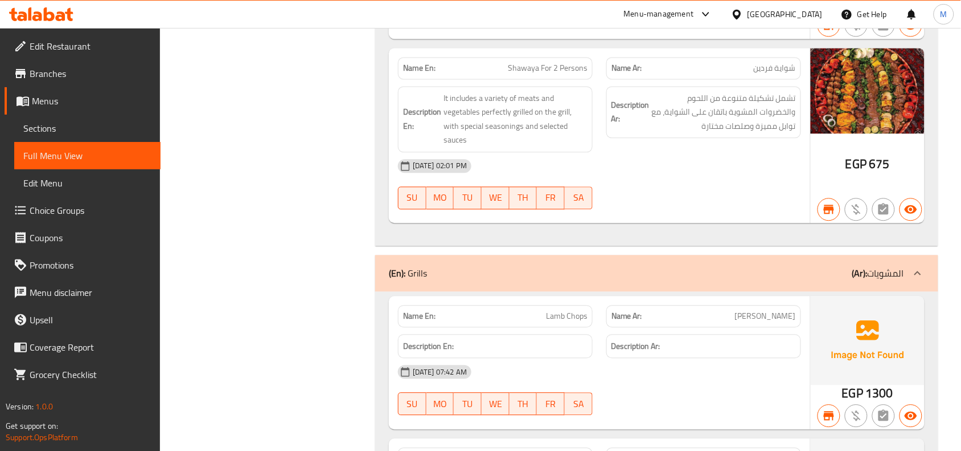
scroll to position [7119, 0]
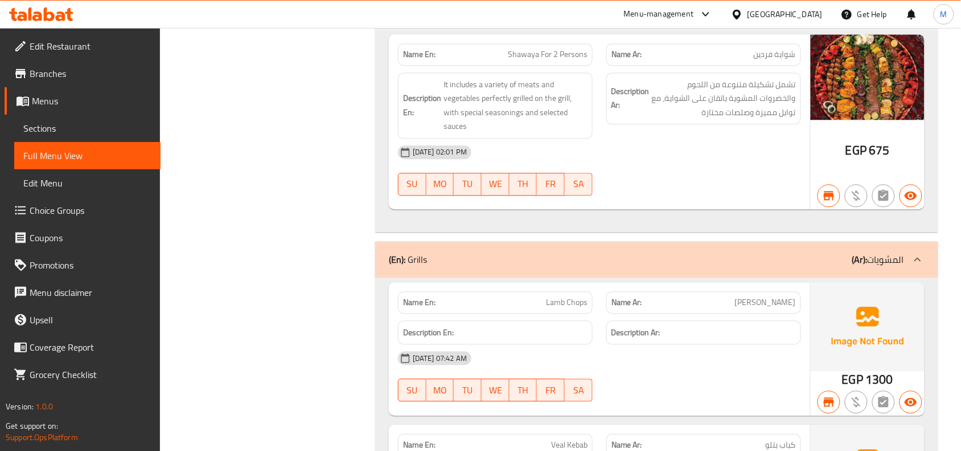
copy span "Shawaya For 2 Persons"
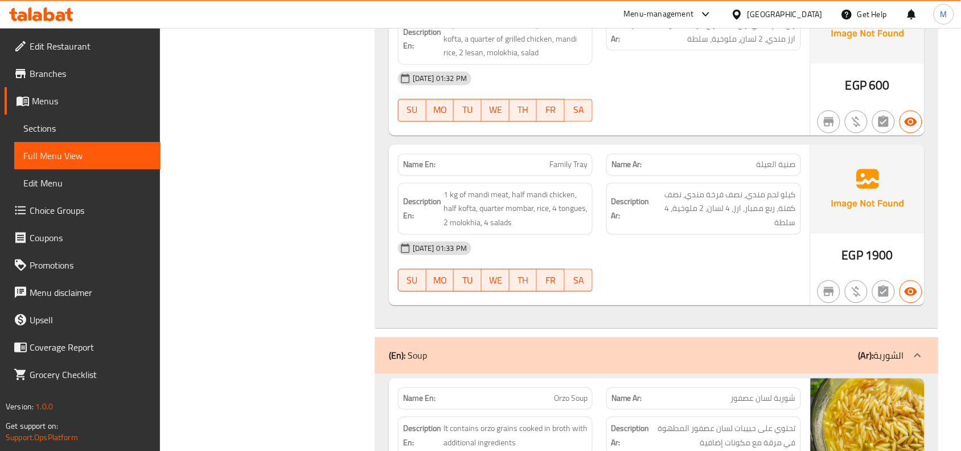
scroll to position [13384, 0]
drag, startPoint x: 763, startPoint y: 183, endPoint x: 715, endPoint y: 235, distance: 71.0
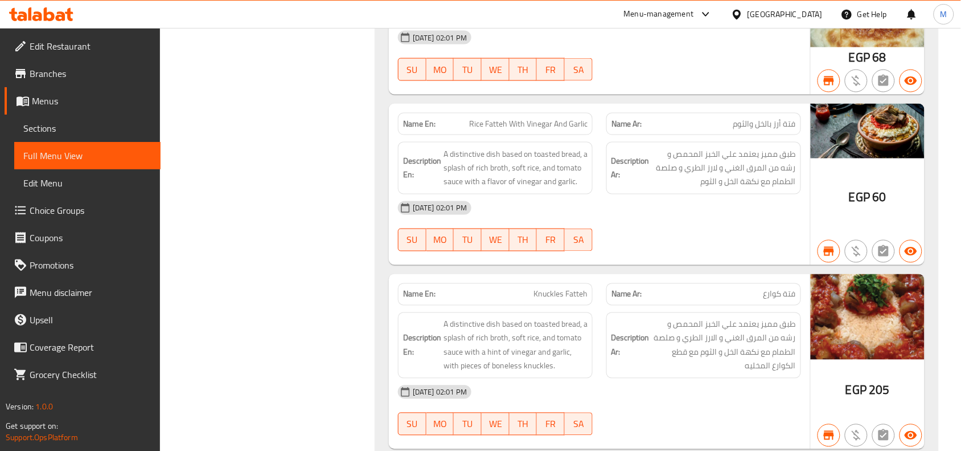
scroll to position [18439, 0]
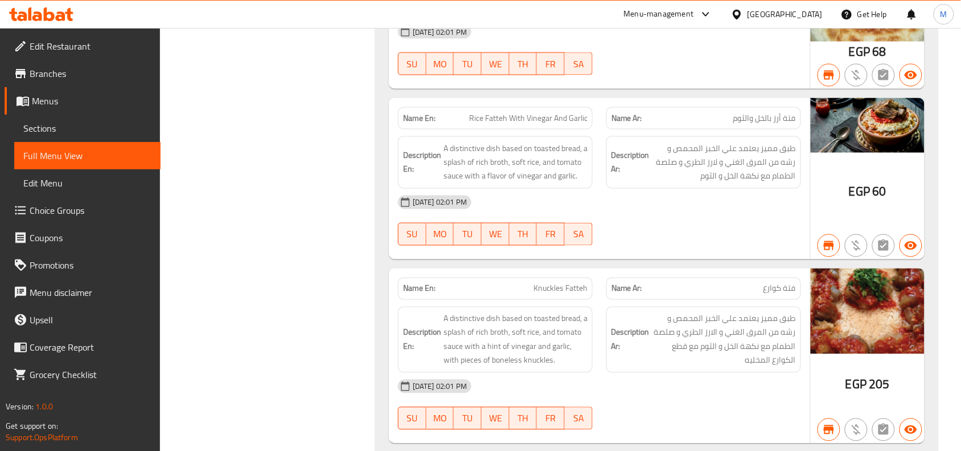
drag, startPoint x: 739, startPoint y: 147, endPoint x: 724, endPoint y: 151, distance: 15.9
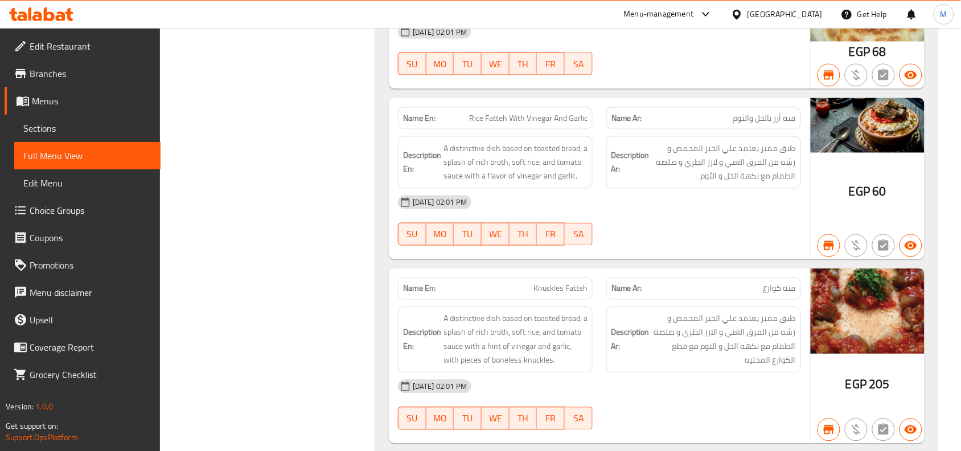
drag, startPoint x: 740, startPoint y: 147, endPoint x: 710, endPoint y: 159, distance: 33.2
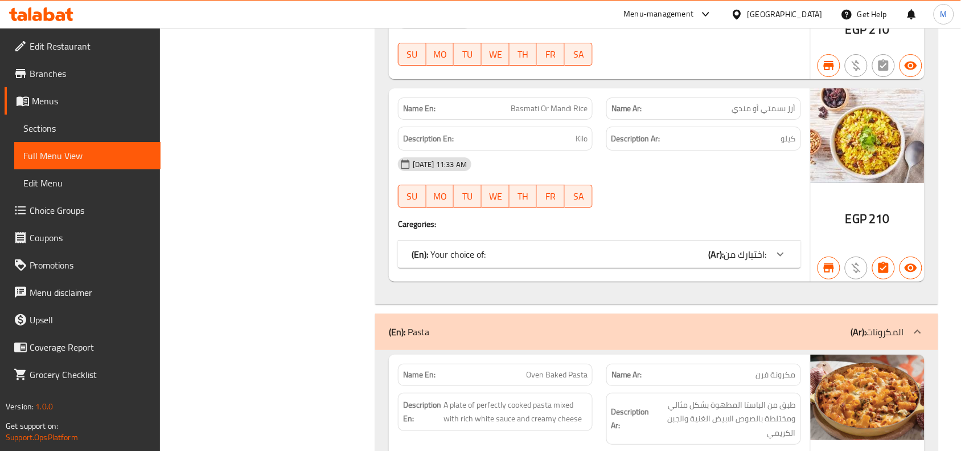
scroll to position [19151, 0]
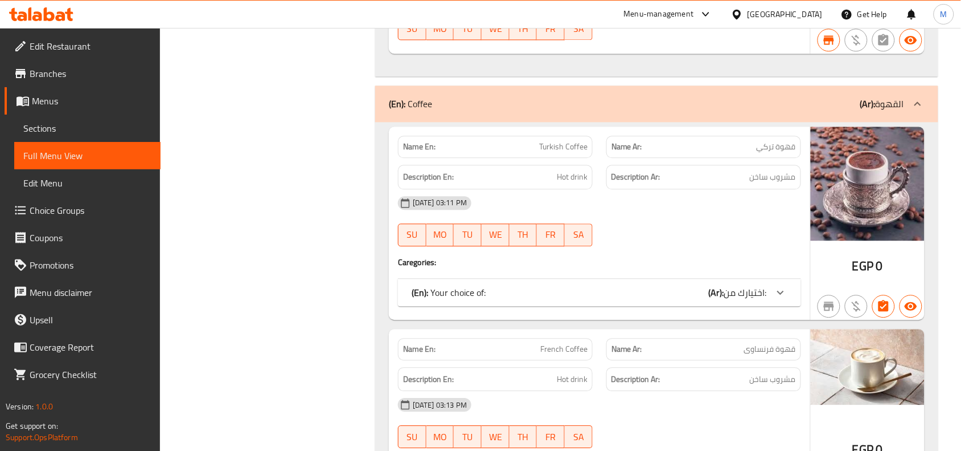
scroll to position [23850, 0]
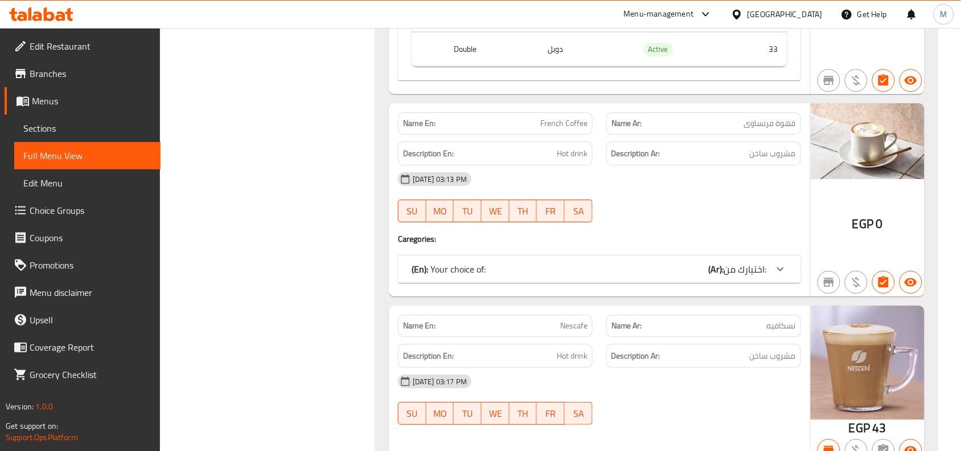
scroll to position [24206, 0]
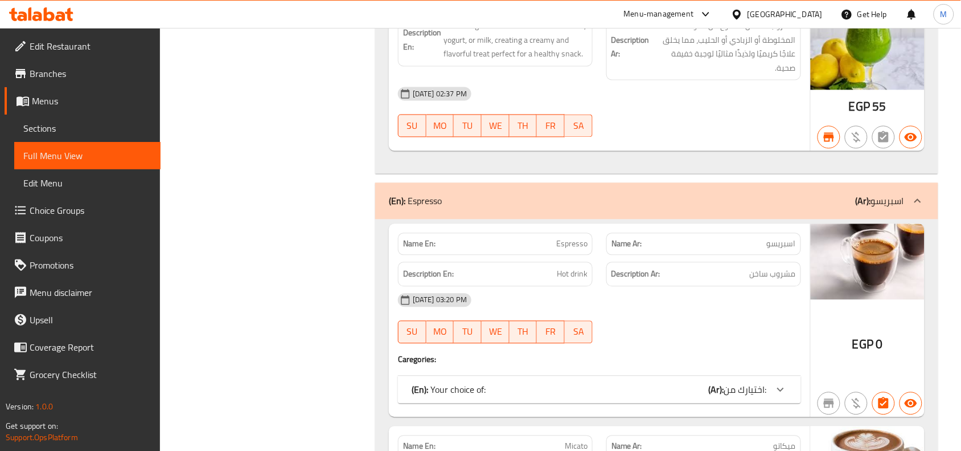
scroll to position [26413, 0]
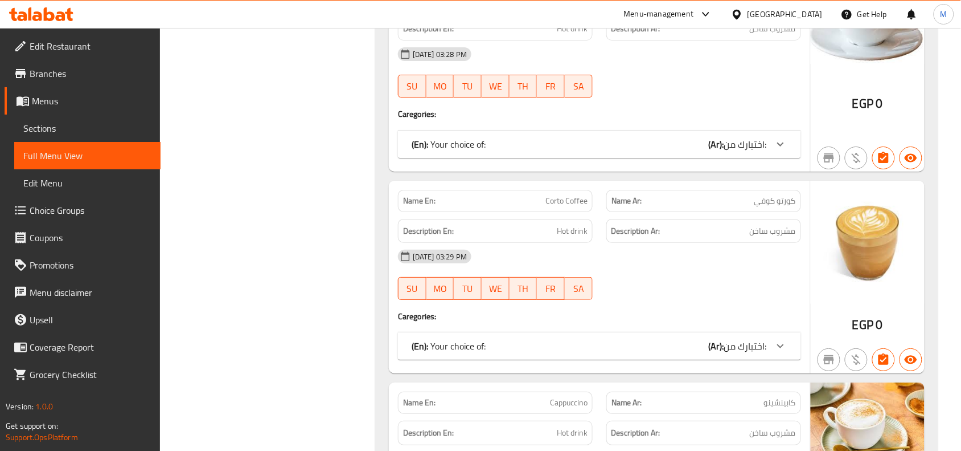
scroll to position [26769, 0]
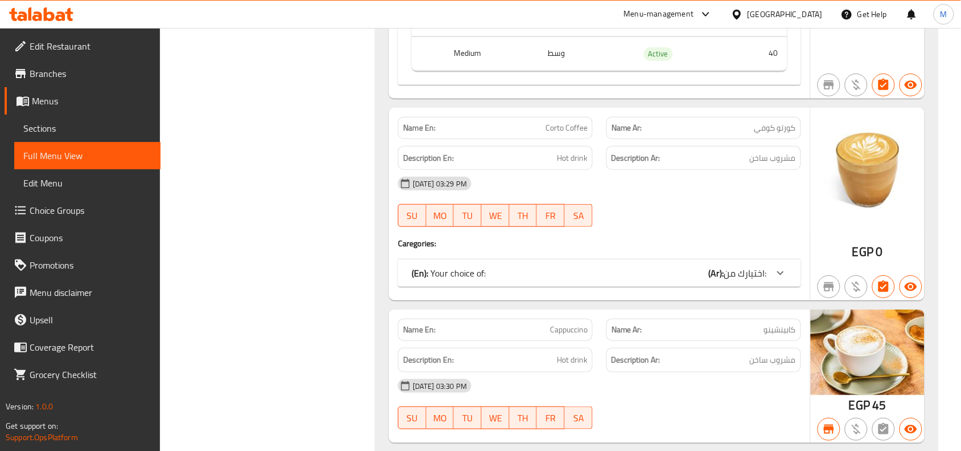
scroll to position [27054, 0]
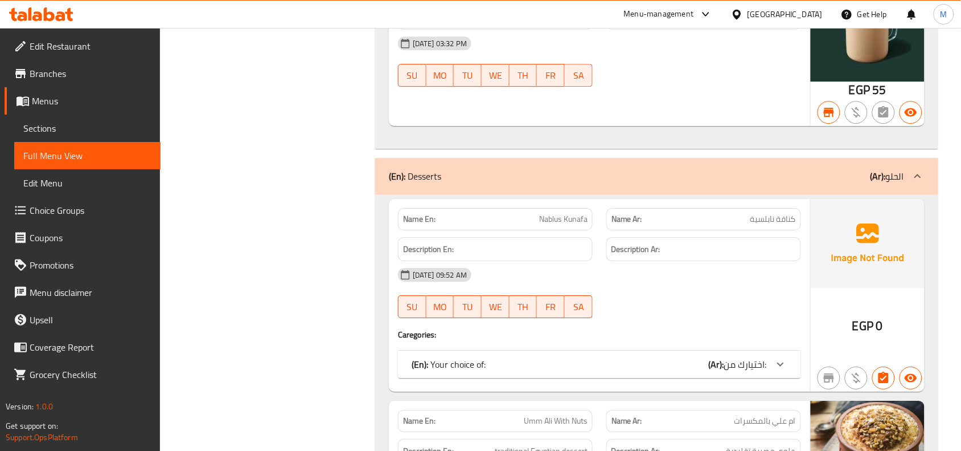
scroll to position [28050, 0]
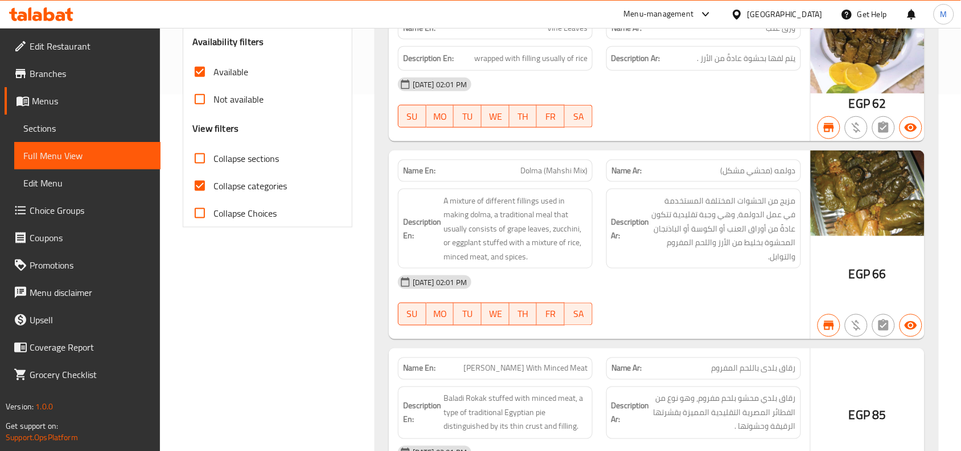
scroll to position [0, 0]
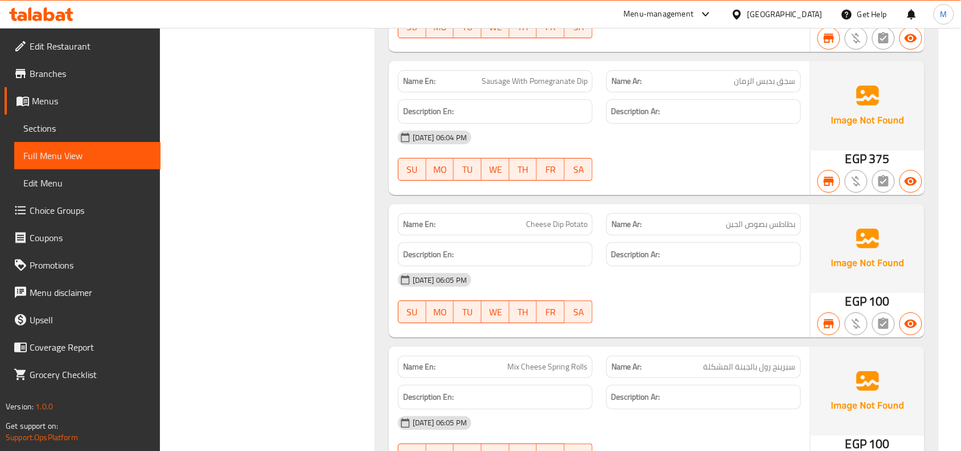
click at [44, 124] on span "Sections" at bounding box center [87, 128] width 128 height 14
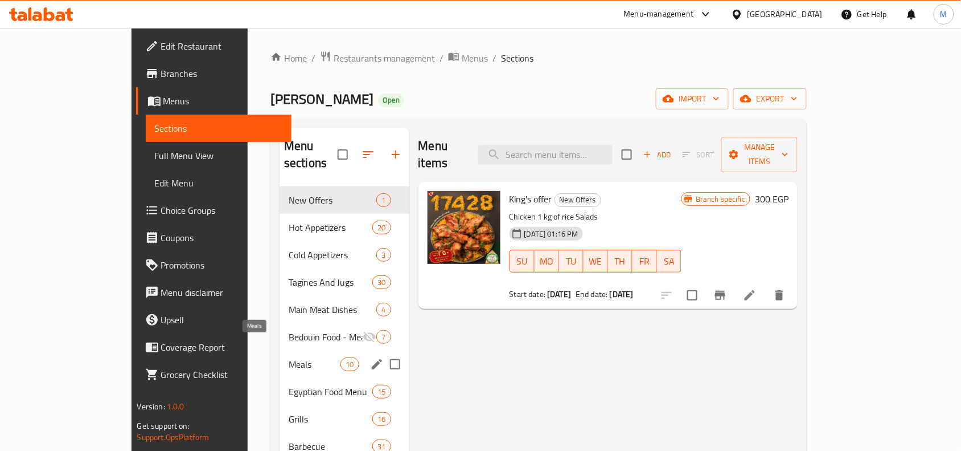
click at [289, 357] on span "Meals" at bounding box center [315, 364] width 52 height 14
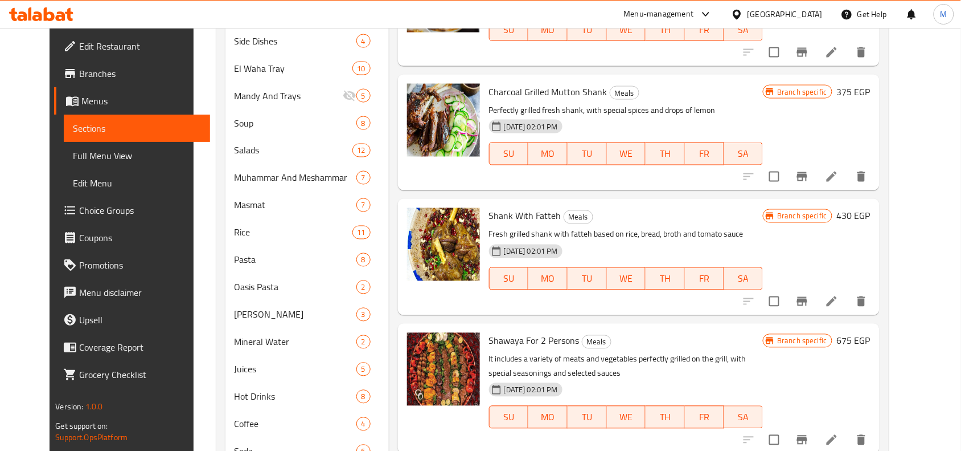
scroll to position [498, 0]
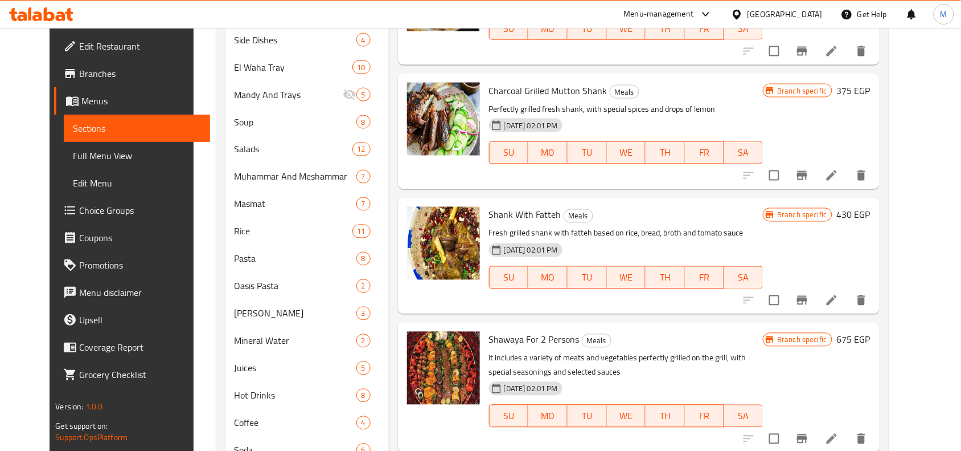
click at [809, 293] on icon "Branch-specific-item" at bounding box center [803, 300] width 14 height 14
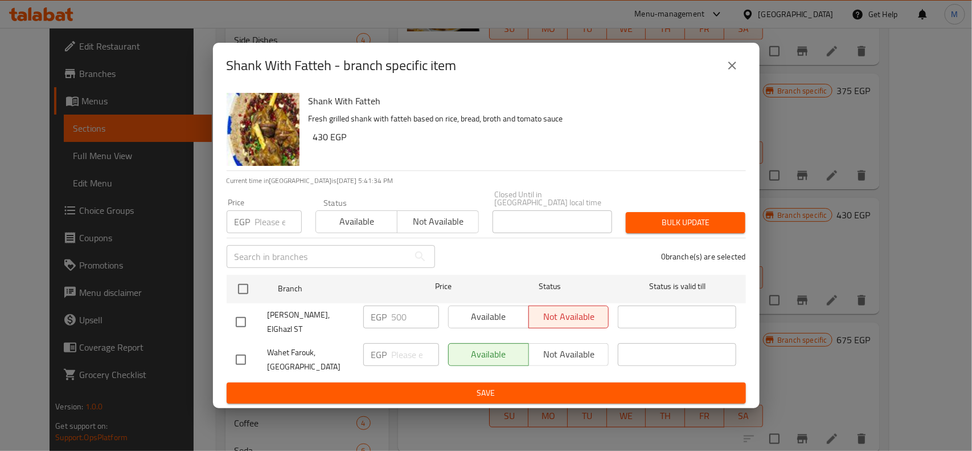
click at [242, 317] on input "checkbox" at bounding box center [241, 322] width 24 height 24
checkbox input "true"
click at [494, 324] on span "Available" at bounding box center [488, 316] width 71 height 17
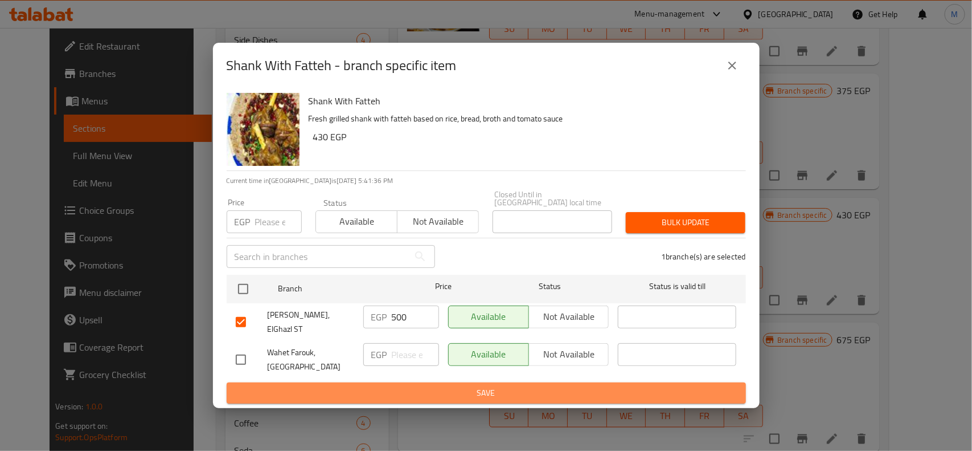
click at [523, 386] on span "Save" at bounding box center [486, 393] width 501 height 14
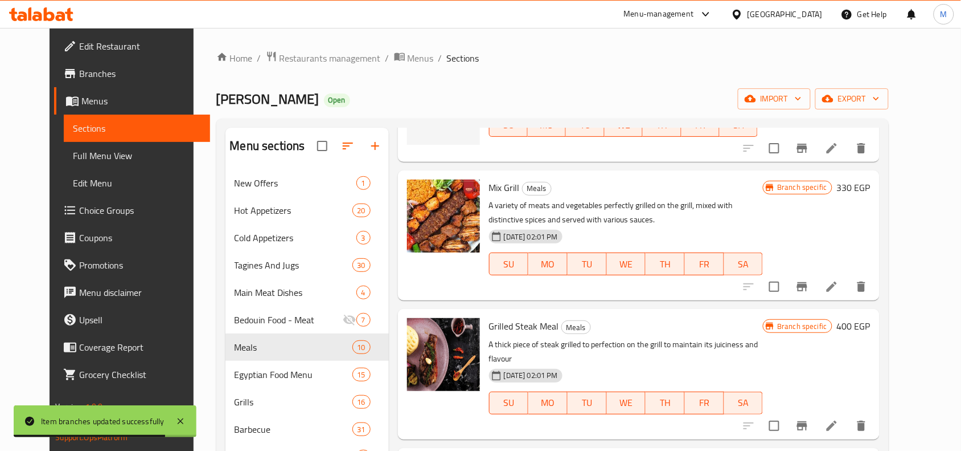
scroll to position [598, 0]
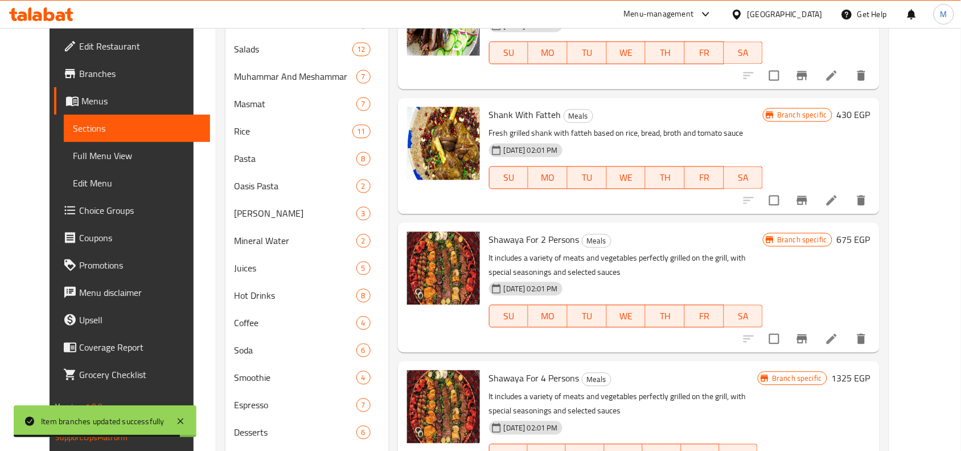
click at [650, 251] on p "It includes a variety of meats and vegetables perfectly grilled on the grill, w…" at bounding box center [626, 265] width 275 height 28
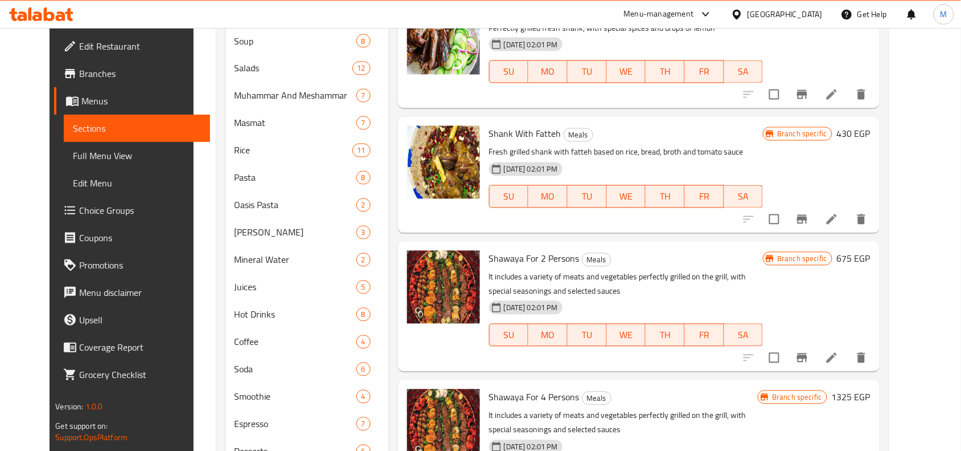
scroll to position [656, 0]
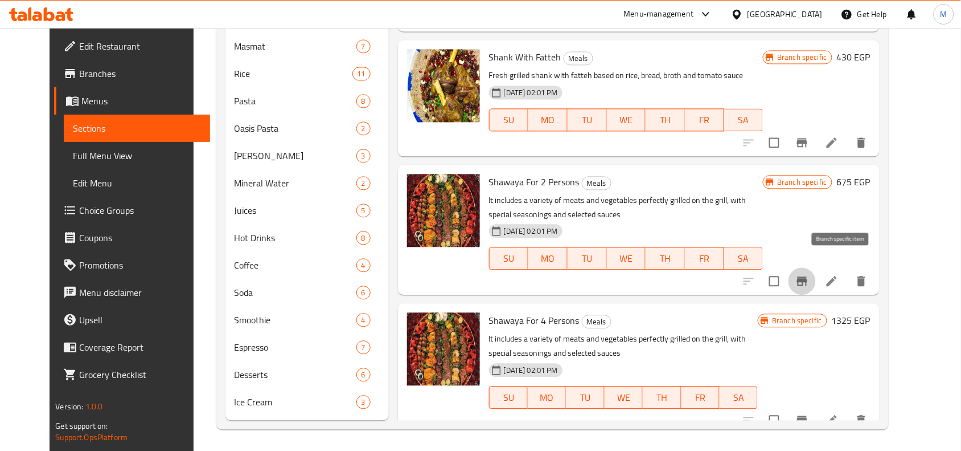
click at [809, 274] on icon "Branch-specific-item" at bounding box center [803, 281] width 14 height 14
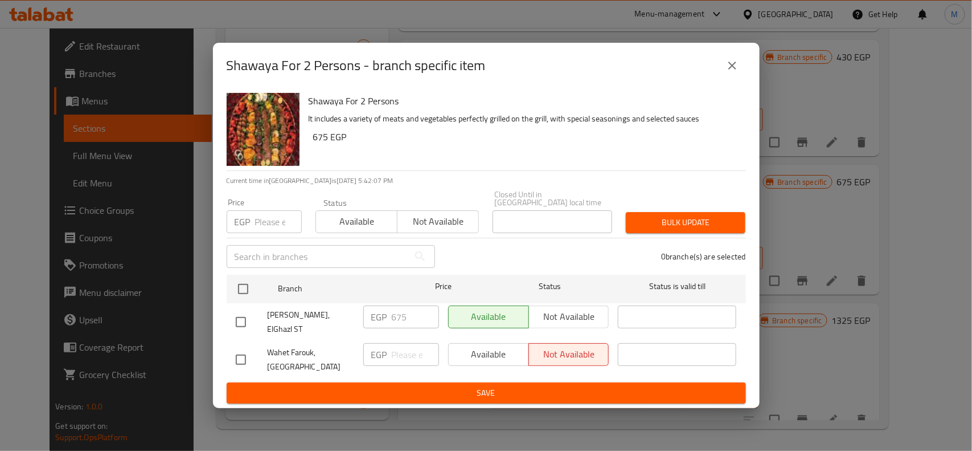
click at [242, 314] on input "checkbox" at bounding box center [241, 322] width 24 height 24
checkbox input "true"
click at [561, 312] on span "Not available" at bounding box center [569, 316] width 71 height 17
click at [494, 390] on span "Save" at bounding box center [486, 393] width 501 height 14
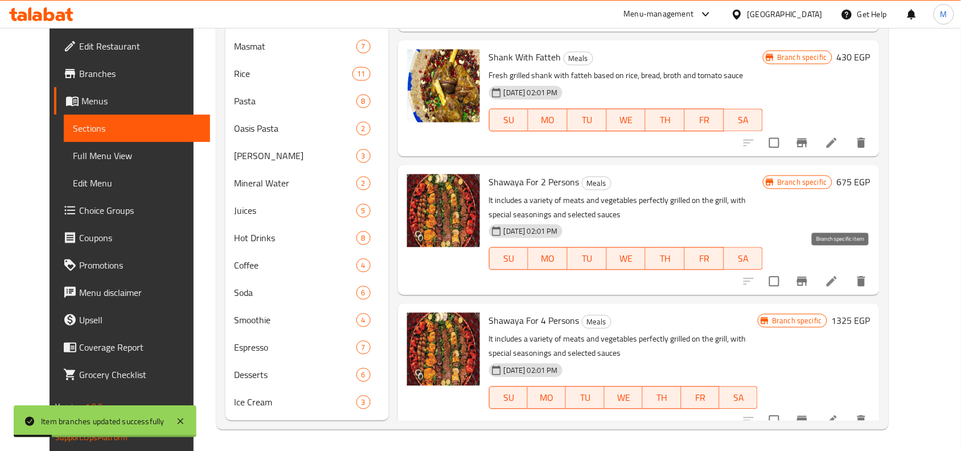
click at [809, 274] on icon "Branch-specific-item" at bounding box center [803, 281] width 14 height 14
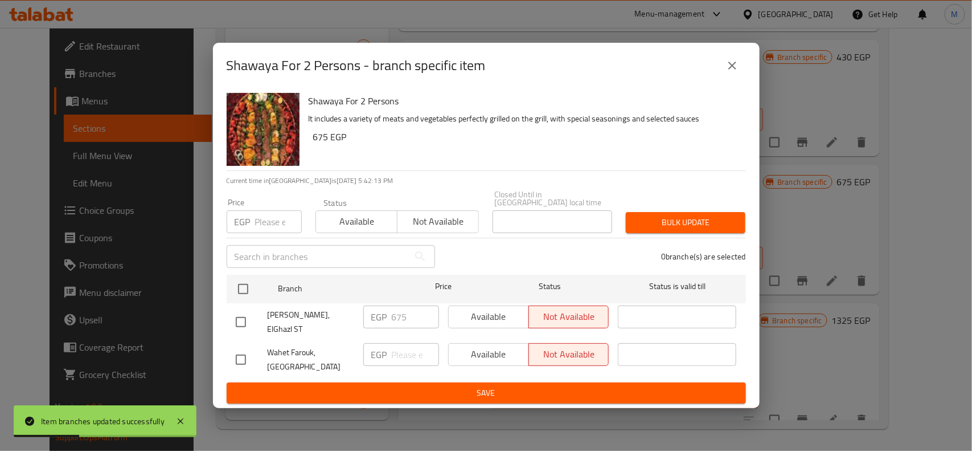
click at [733, 71] on icon "close" at bounding box center [733, 66] width 14 height 14
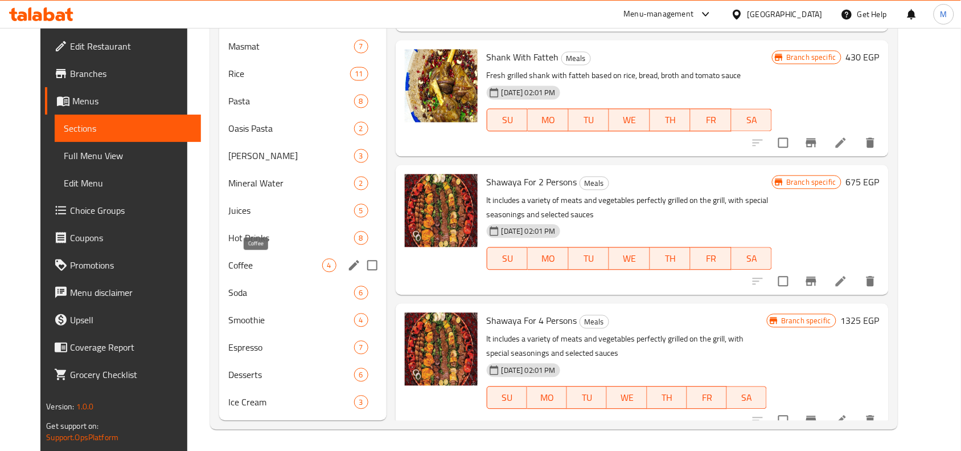
click at [238, 258] on span "Coffee" at bounding box center [275, 265] width 94 height 14
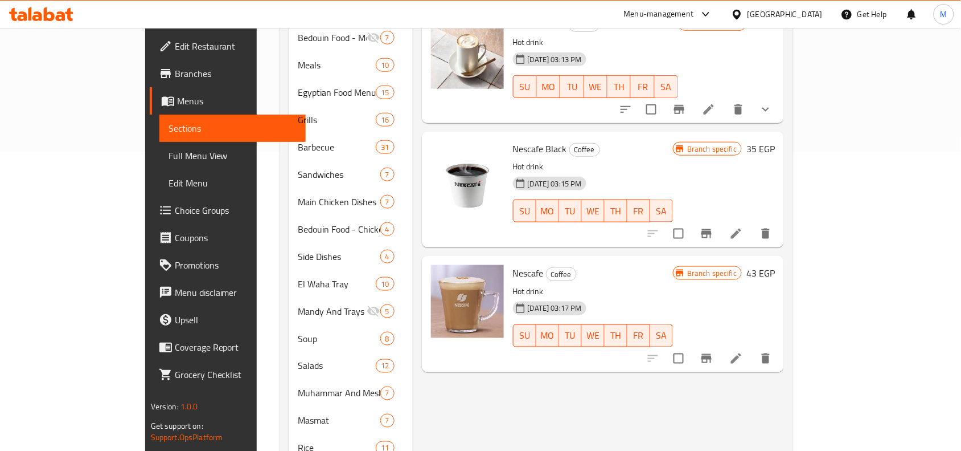
scroll to position [300, 0]
click at [720, 223] on button "Branch-specific-item" at bounding box center [706, 232] width 27 height 27
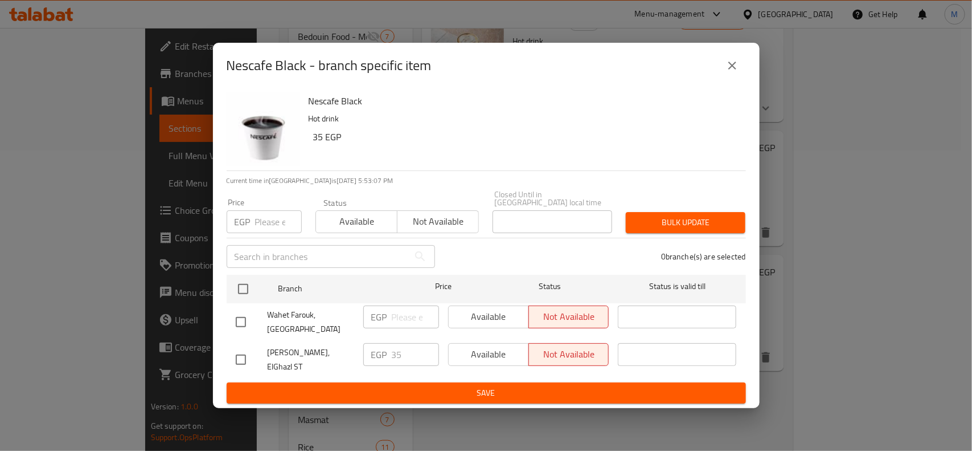
click at [239, 354] on input "checkbox" at bounding box center [241, 359] width 24 height 24
checkbox input "true"
click at [492, 347] on span "Available" at bounding box center [488, 354] width 71 height 17
click at [500, 386] on span "Save" at bounding box center [486, 393] width 501 height 14
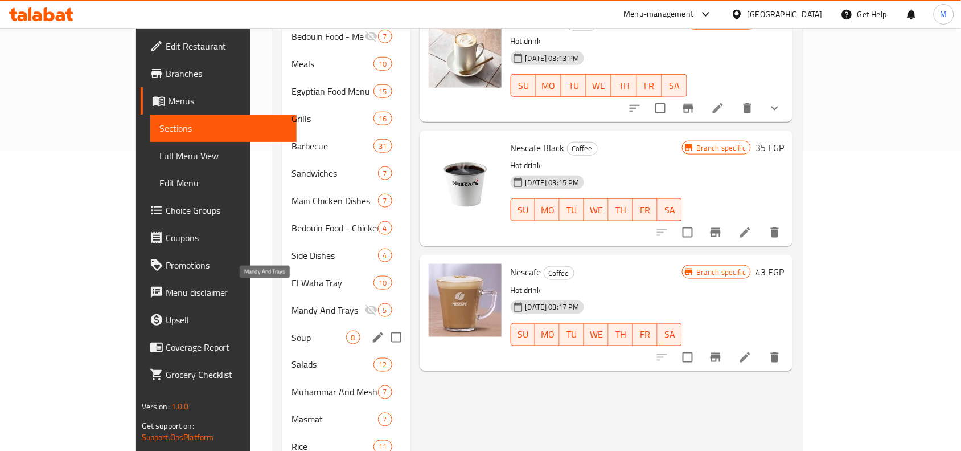
scroll to position [443, 0]
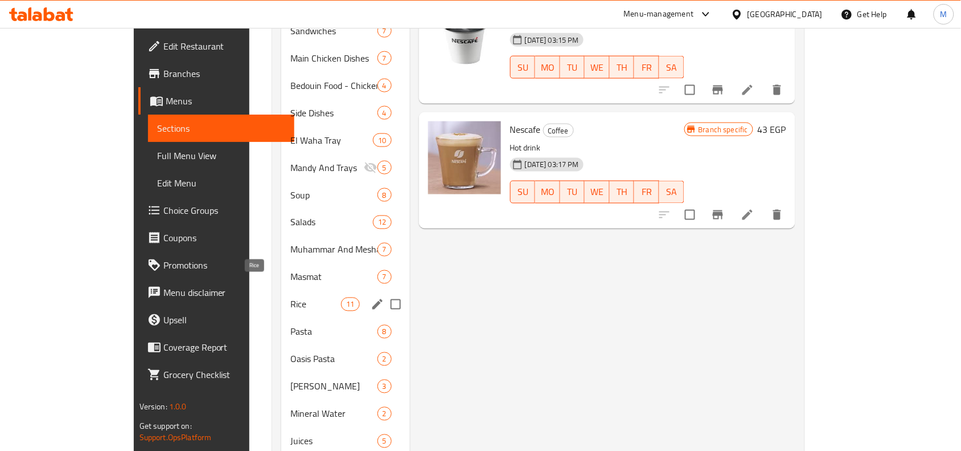
click at [290, 297] on span "Rice" at bounding box center [315, 304] width 51 height 14
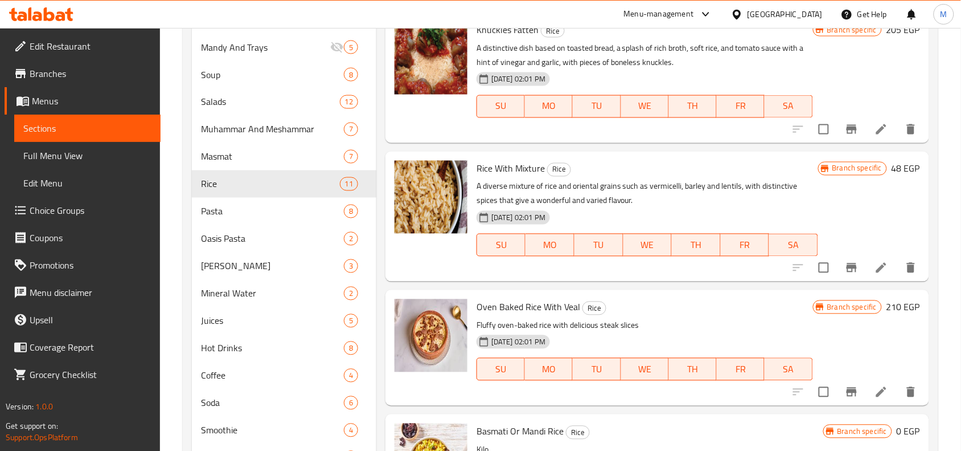
scroll to position [656, 0]
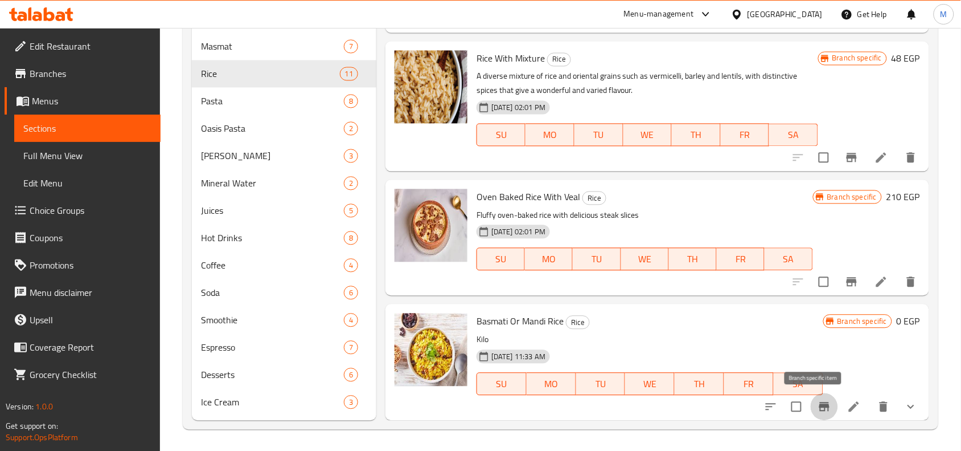
click at [820, 404] on icon "Branch-specific-item" at bounding box center [825, 406] width 10 height 9
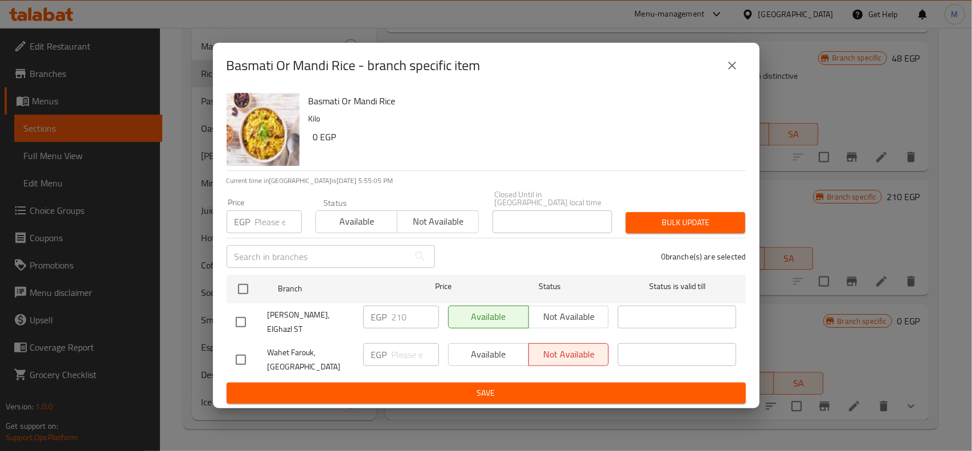
click at [243, 316] on input "checkbox" at bounding box center [241, 322] width 24 height 24
checkbox input "true"
click at [402, 321] on input "210" at bounding box center [415, 316] width 47 height 23
type input "0"
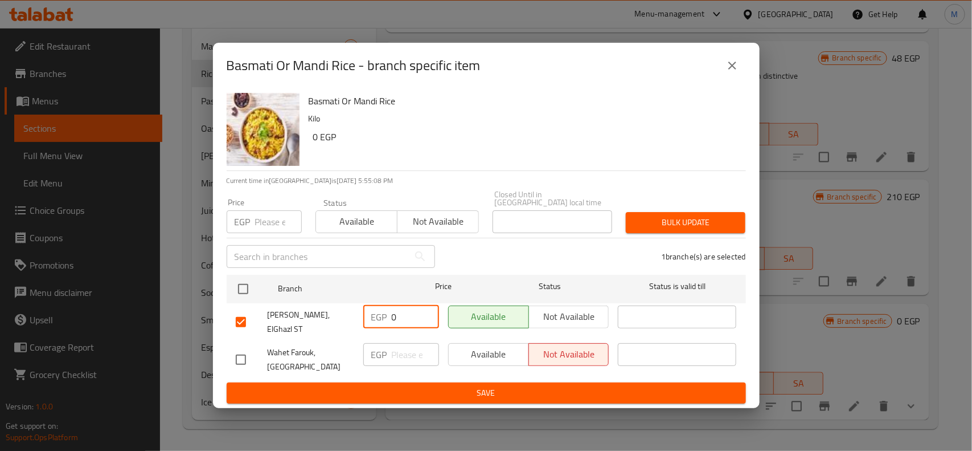
click at [525, 386] on span "Save" at bounding box center [486, 393] width 501 height 14
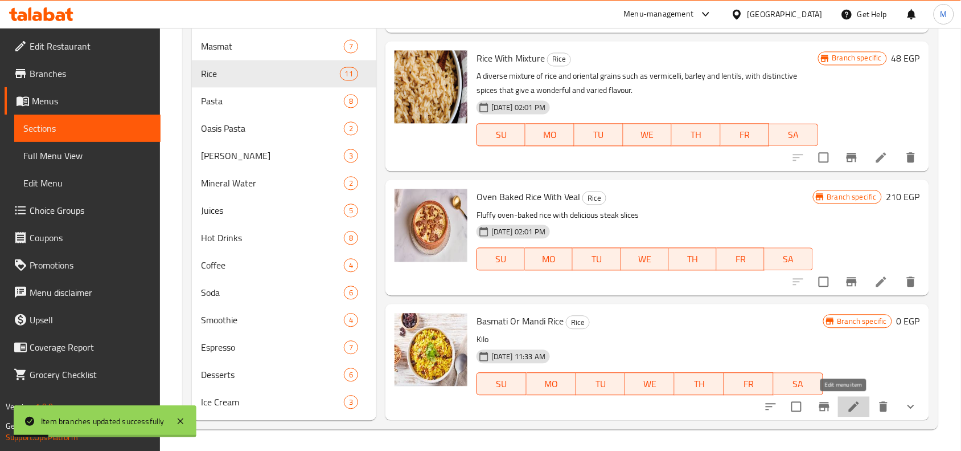
click at [850, 407] on icon at bounding box center [854, 406] width 14 height 14
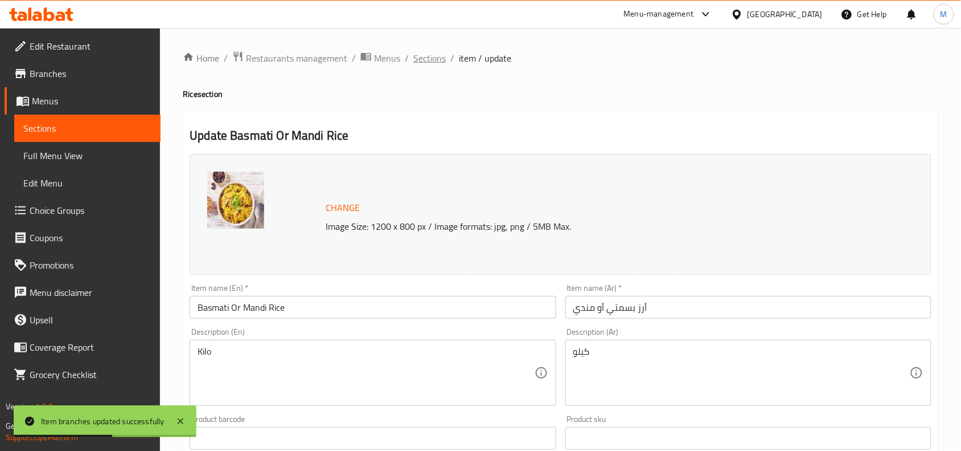
click at [441, 60] on span "Sections" at bounding box center [429, 58] width 32 height 14
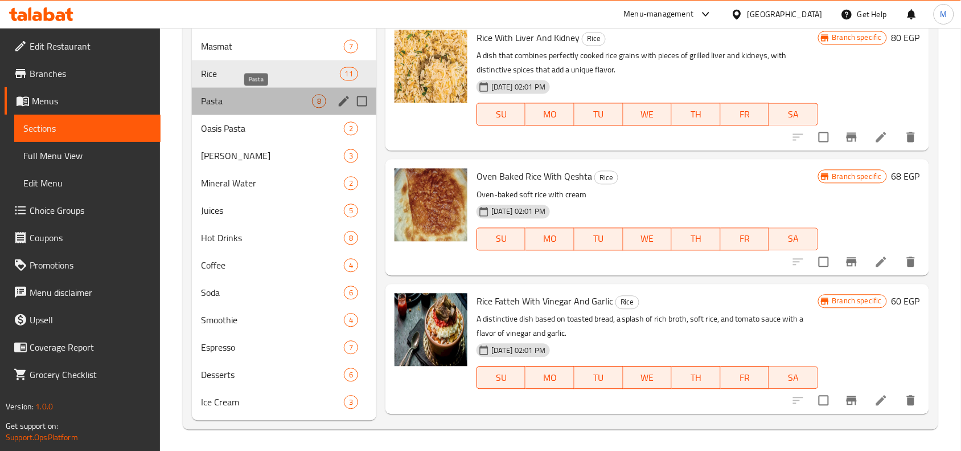
click at [237, 97] on span "Pasta" at bounding box center [256, 101] width 111 height 14
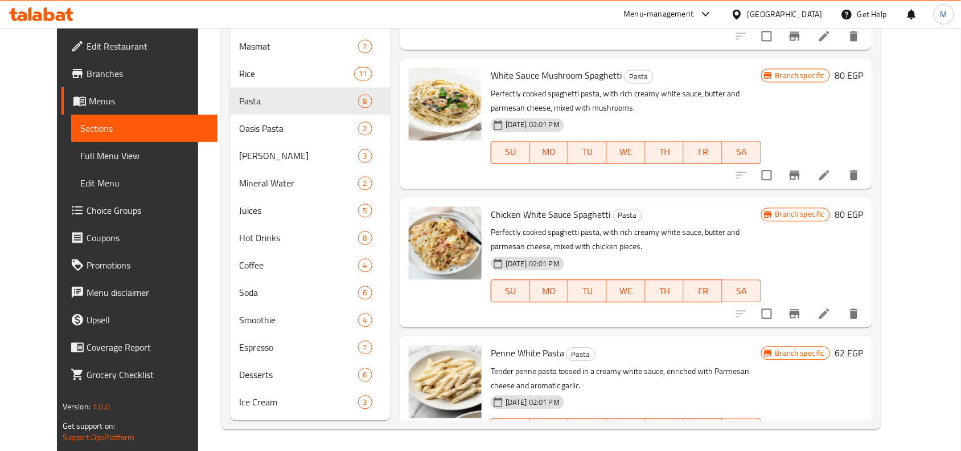
scroll to position [104, 0]
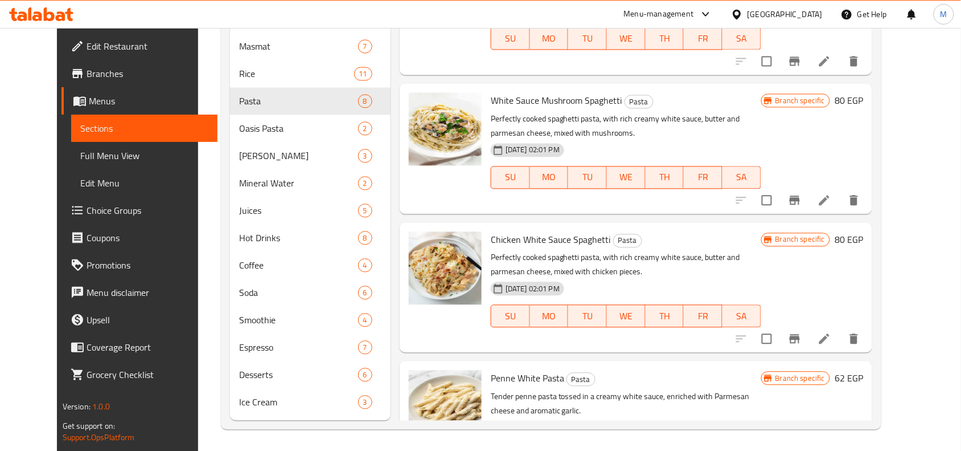
click at [674, 255] on p "Perfectly cooked spaghetti pasta, with rich creamy white sauce, butter and parm…" at bounding box center [626, 264] width 271 height 28
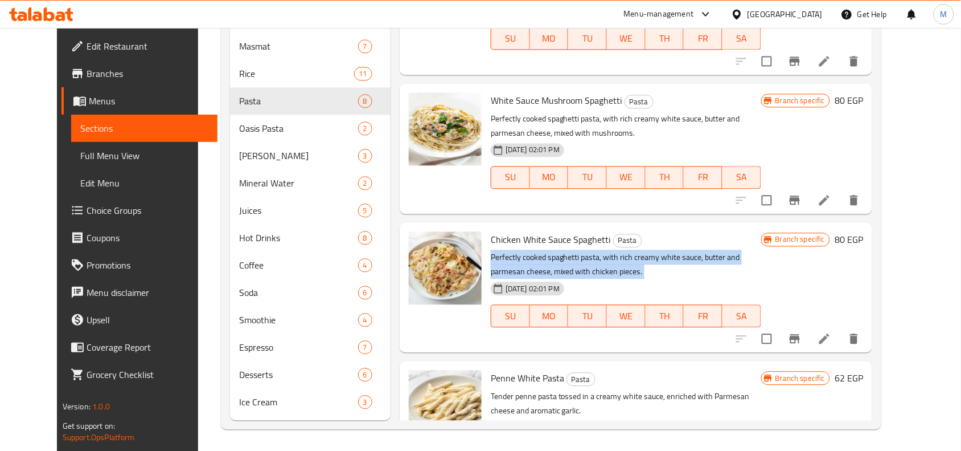
click at [674, 255] on p "Perfectly cooked spaghetti pasta, with rich creamy white sauce, butter and parm…" at bounding box center [626, 264] width 271 height 28
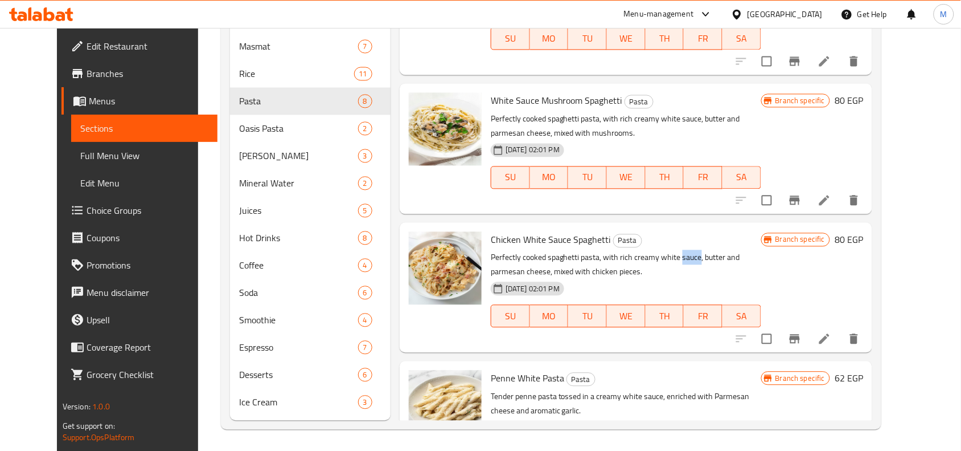
click at [674, 255] on p "Perfectly cooked spaghetti pasta, with rich creamy white sauce, butter and parm…" at bounding box center [626, 264] width 271 height 28
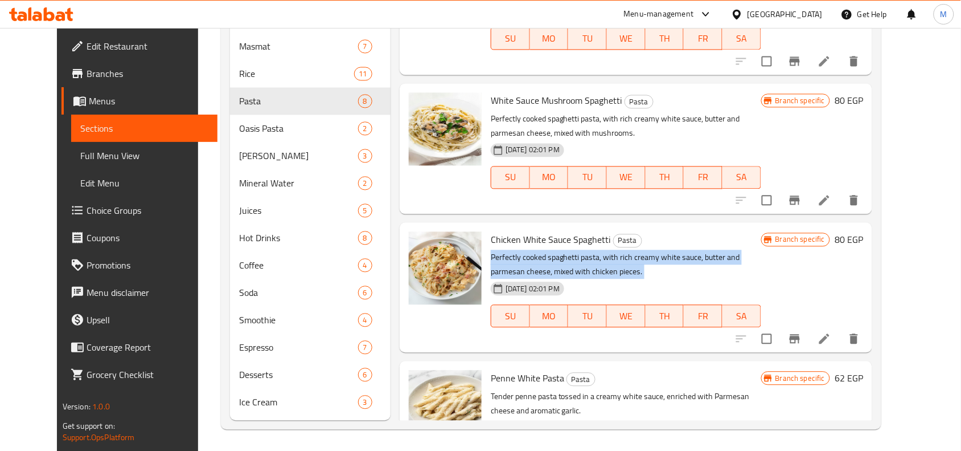
click at [674, 255] on p "Perfectly cooked spaghetti pasta, with rich creamy white sauce, butter and parm…" at bounding box center [626, 264] width 271 height 28
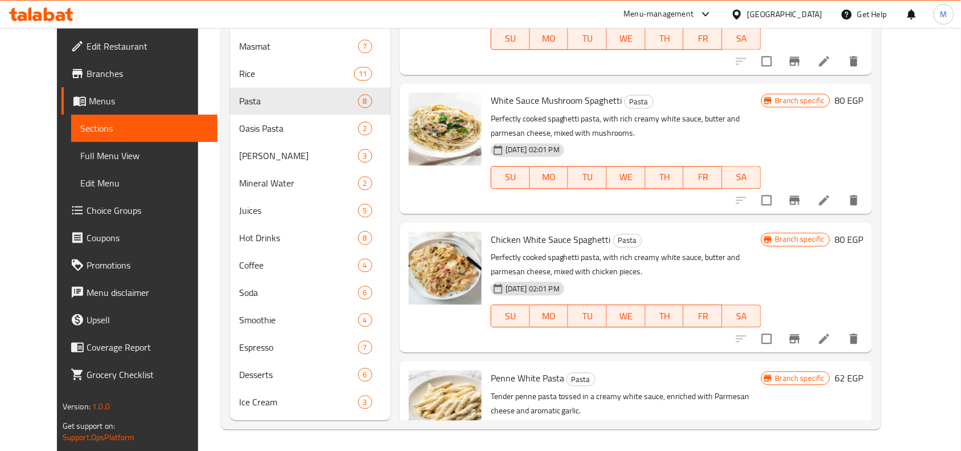
click at [675, 120] on p "Perfectly cooked spaghetti pasta, with rich creamy white sauce, butter and parm…" at bounding box center [626, 126] width 271 height 28
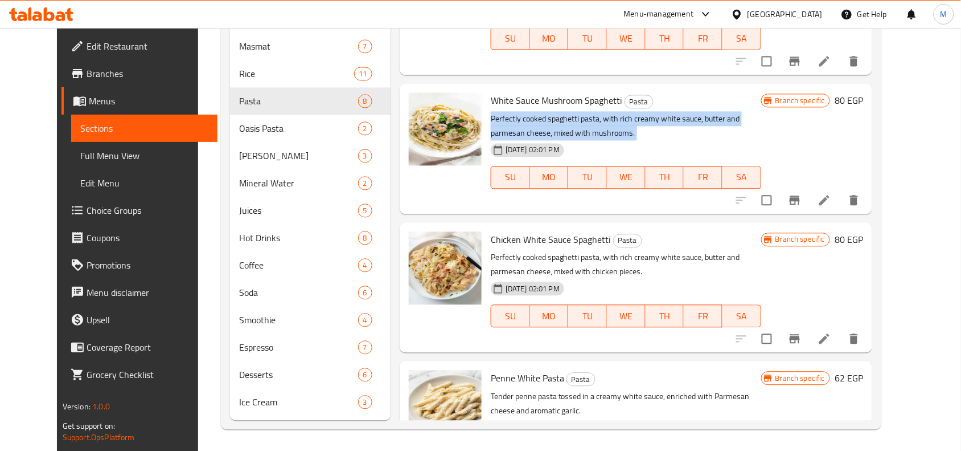
click at [675, 120] on p "Perfectly cooked spaghetti pasta, with rich creamy white sauce, butter and parm…" at bounding box center [626, 126] width 271 height 28
click at [675, 117] on p "Perfectly cooked spaghetti pasta, with rich creamy white sauce, butter and parm…" at bounding box center [626, 126] width 271 height 28
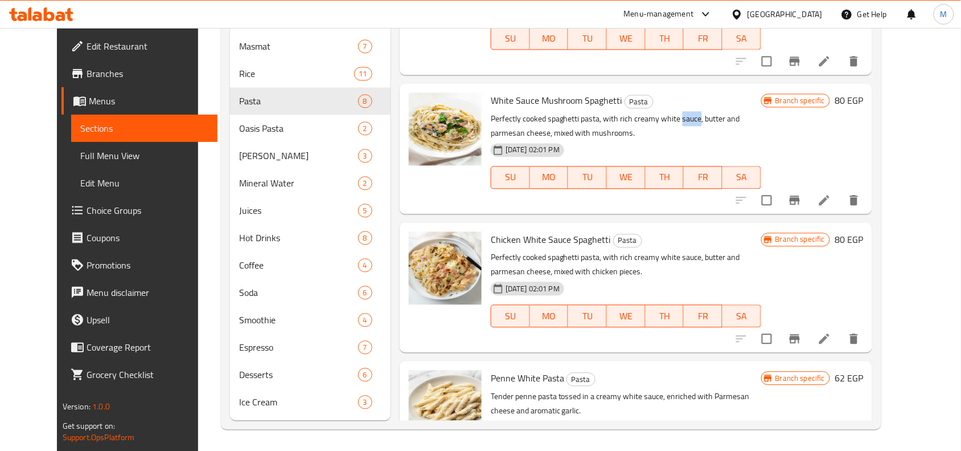
click at [675, 117] on p "Perfectly cooked spaghetti pasta, with rich creamy white sauce, butter and parm…" at bounding box center [626, 126] width 271 height 28
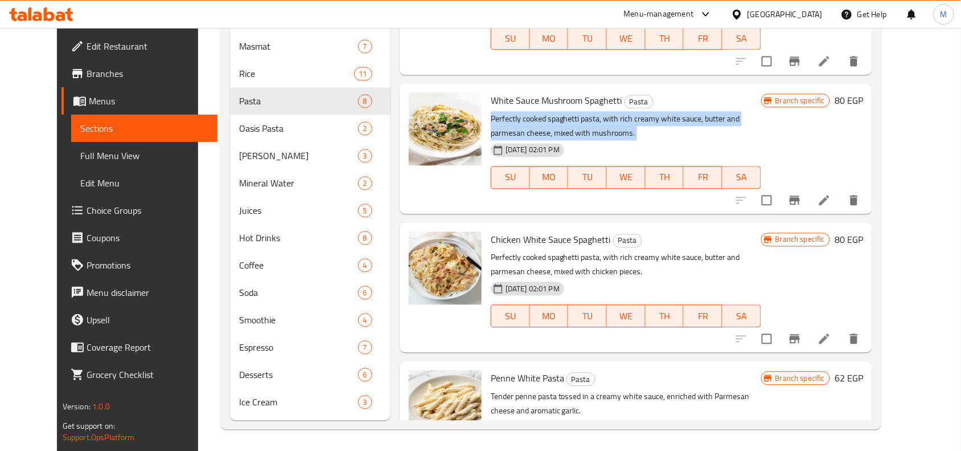
click at [675, 117] on p "Perfectly cooked spaghetti pasta, with rich creamy white sauce, butter and parm…" at bounding box center [626, 126] width 271 height 28
click at [701, 112] on p "Perfectly cooked spaghetti pasta, with rich creamy white sauce, butter and parm…" at bounding box center [626, 126] width 271 height 28
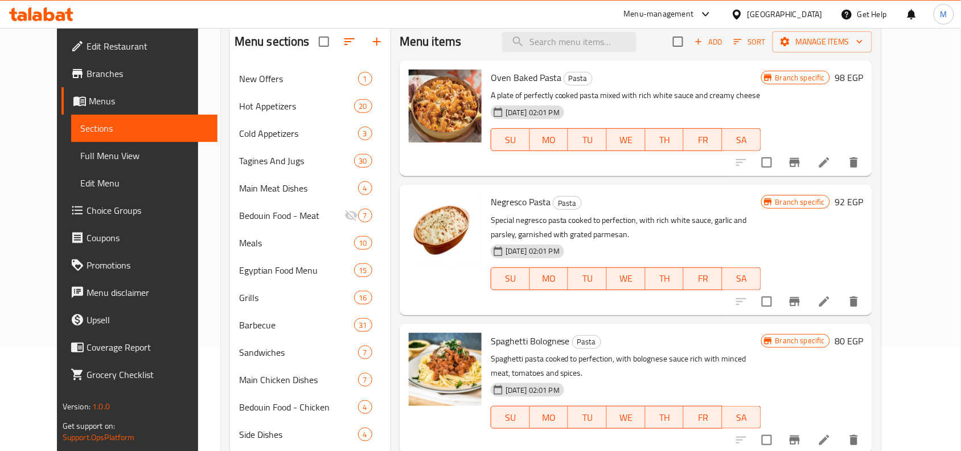
scroll to position [0, 0]
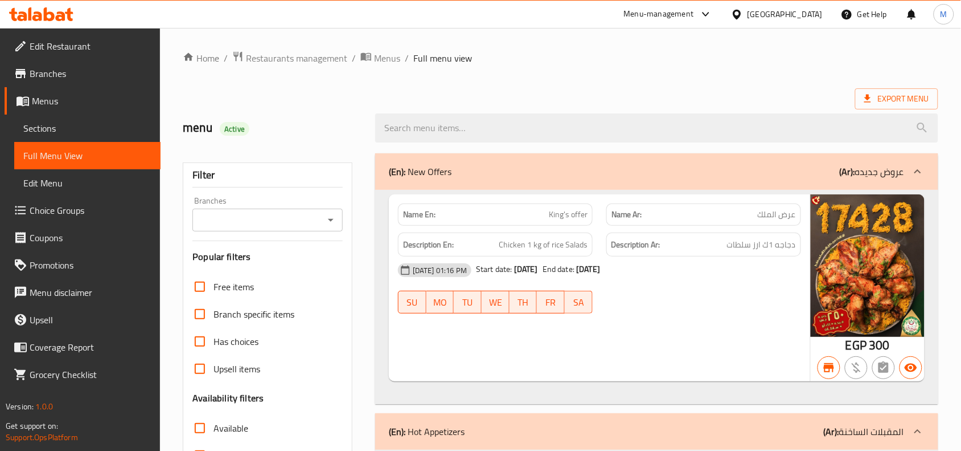
scroll to position [142, 0]
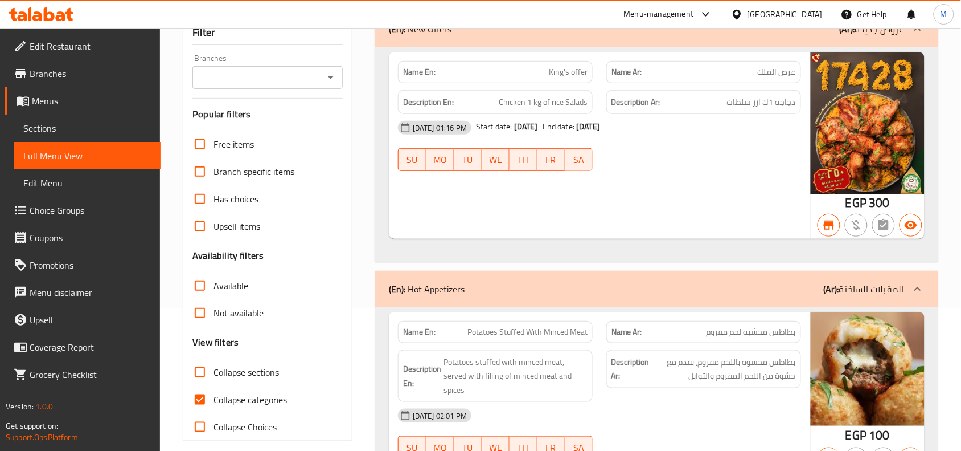
click at [332, 80] on icon "Open" at bounding box center [331, 78] width 14 height 14
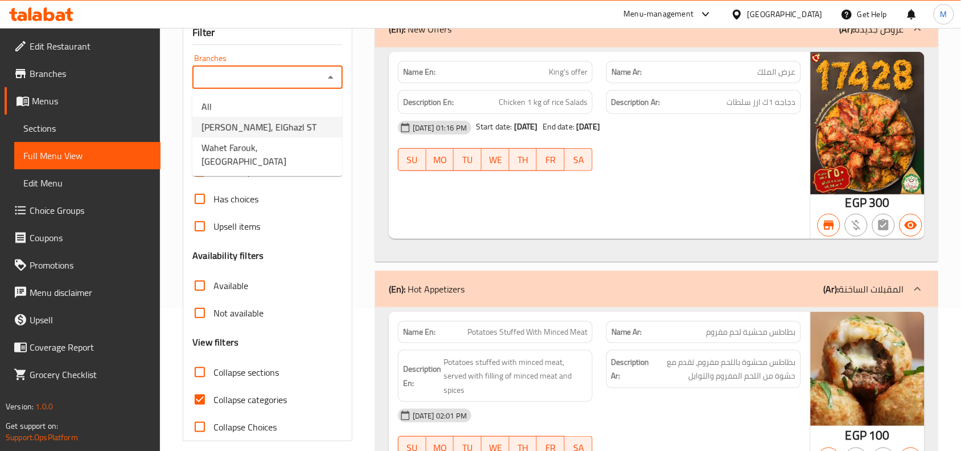
click at [301, 126] on li "[PERSON_NAME], ElGhazl ST" at bounding box center [268, 127] width 150 height 21
type input "[PERSON_NAME], ElGhazl ST"
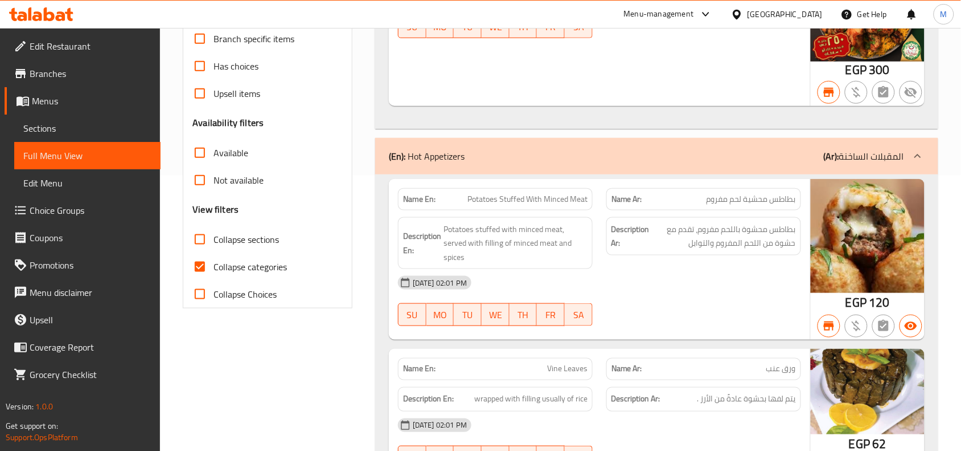
scroll to position [285, 0]
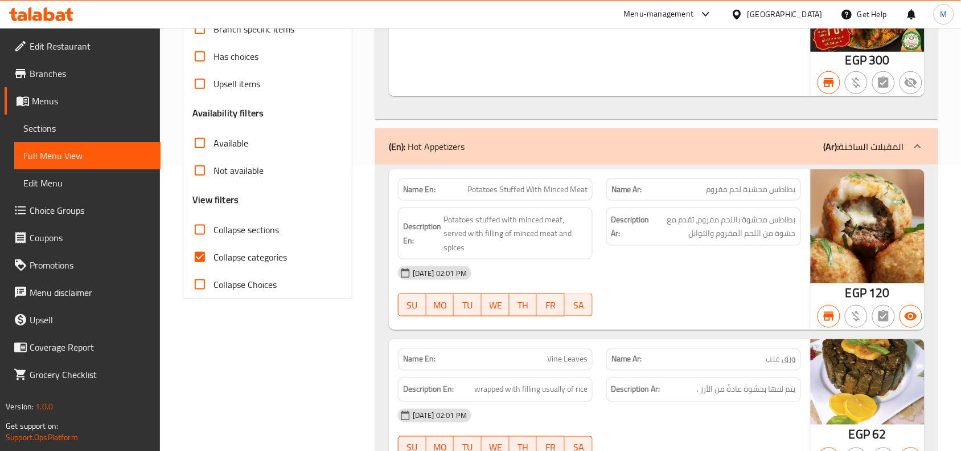
click at [225, 141] on span "Available" at bounding box center [231, 143] width 35 height 14
click at [214, 141] on input "Available" at bounding box center [199, 142] width 27 height 27
checkbox input "true"
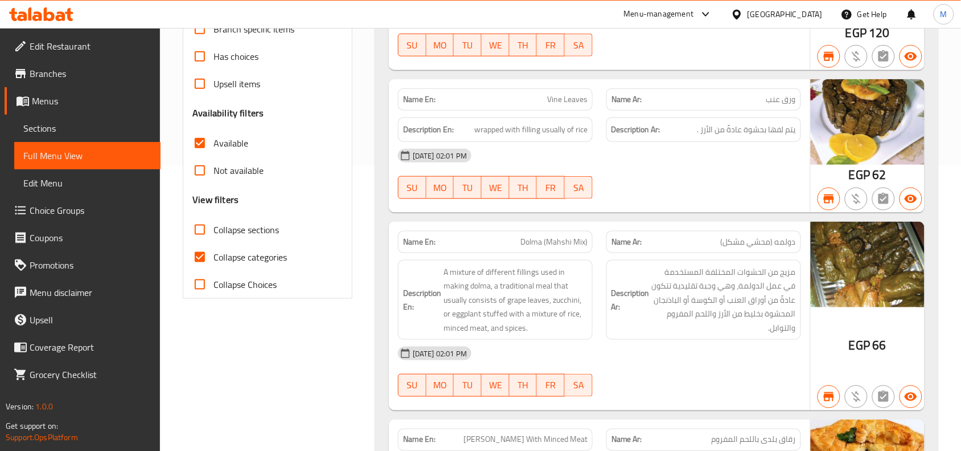
click at [219, 256] on span "Collapse categories" at bounding box center [250, 257] width 73 height 14
click at [214, 256] on input "Collapse categories" at bounding box center [199, 256] width 27 height 27
checkbox input "false"
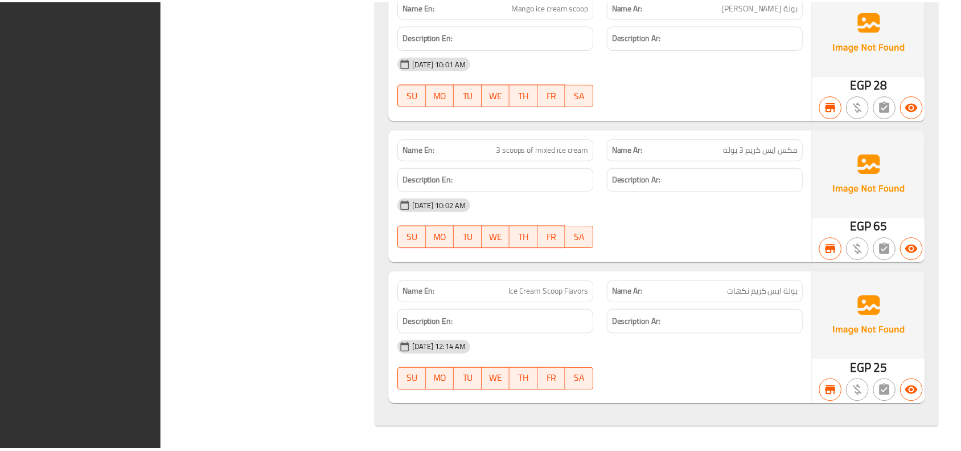
scroll to position [0, 0]
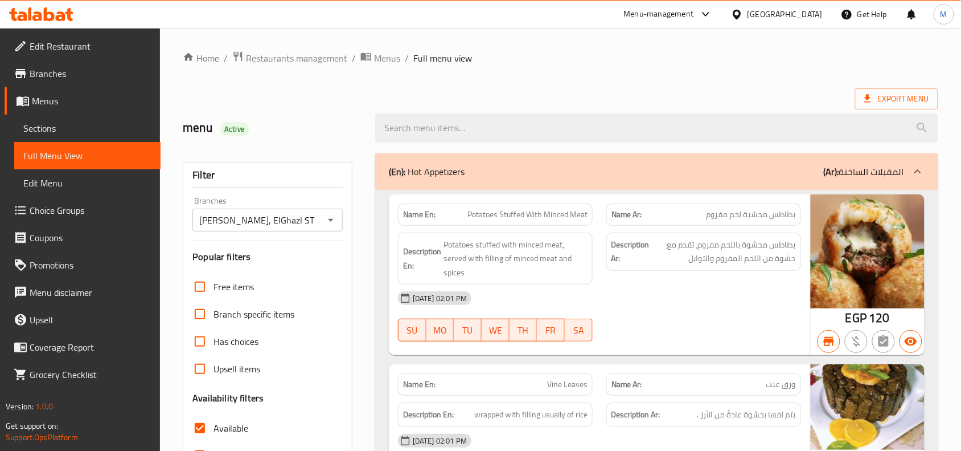
click at [309, 51] on span "Restaurants management" at bounding box center [296, 58] width 101 height 14
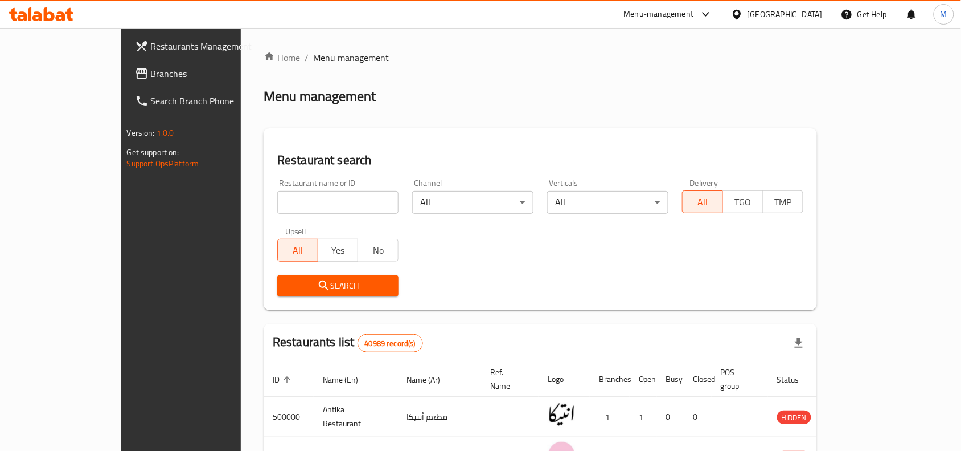
click at [277, 159] on h2 "Restaurant search" at bounding box center [540, 160] width 526 height 17
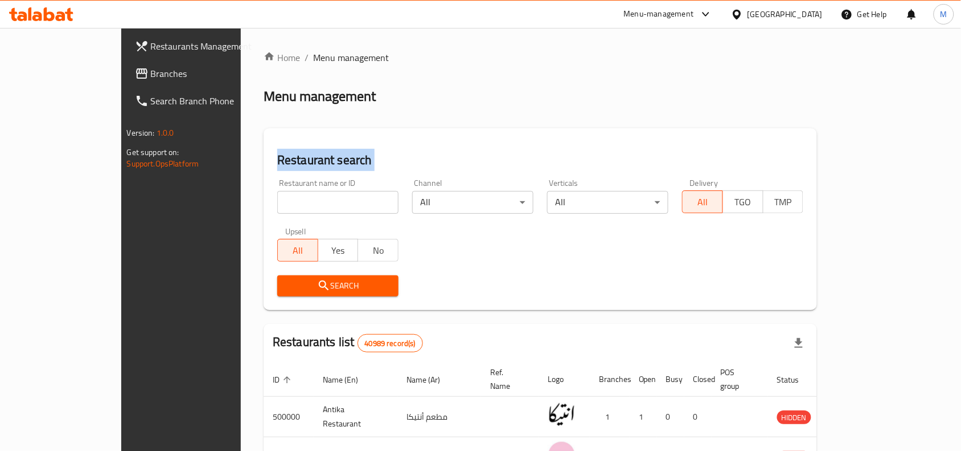
click at [277, 159] on h2 "Restaurant search" at bounding box center [540, 160] width 526 height 17
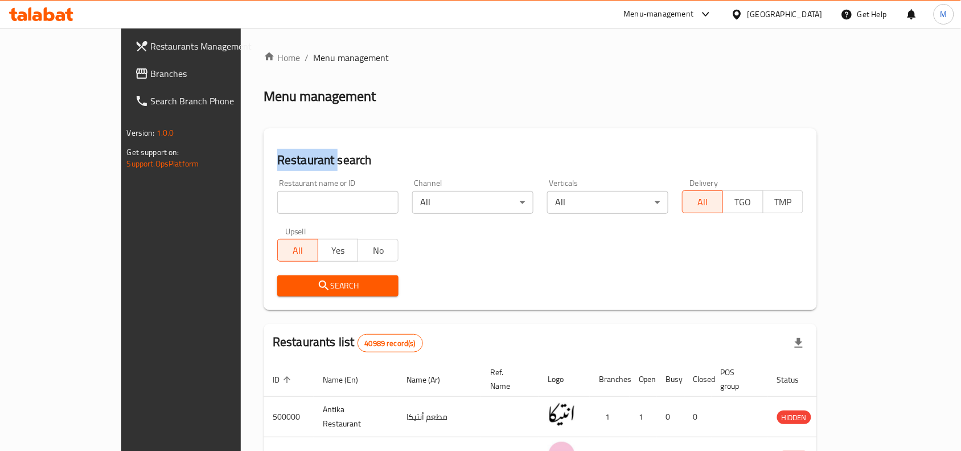
click at [277, 159] on h2 "Restaurant search" at bounding box center [540, 160] width 526 height 17
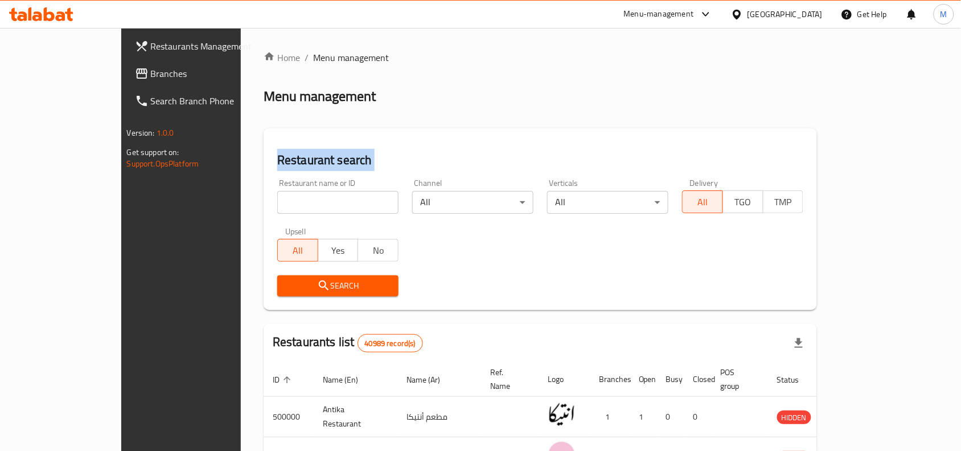
click at [277, 159] on h2 "Restaurant search" at bounding box center [540, 160] width 526 height 17
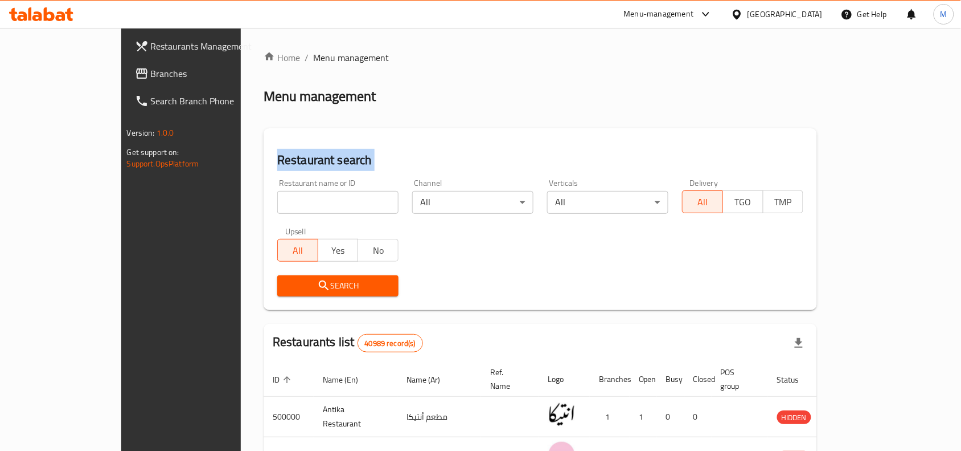
click at [277, 159] on h2 "Restaurant search" at bounding box center [540, 160] width 526 height 17
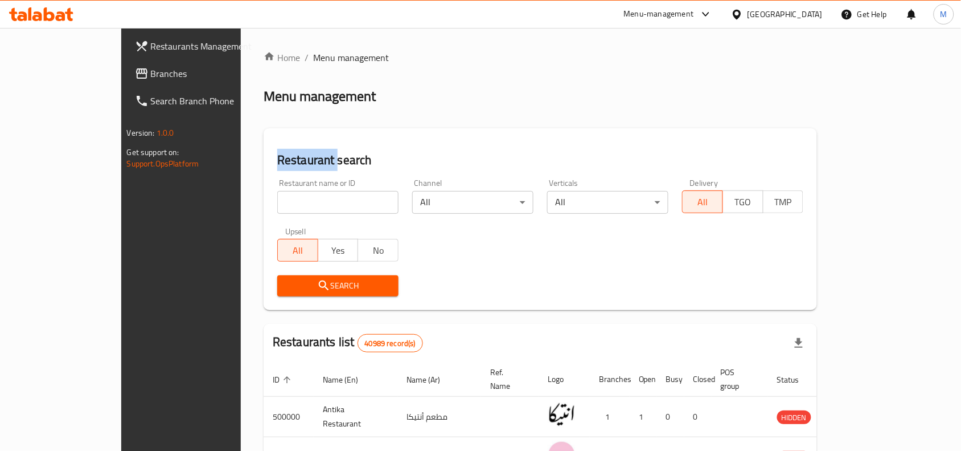
click at [277, 159] on h2 "Restaurant search" at bounding box center [540, 160] width 526 height 17
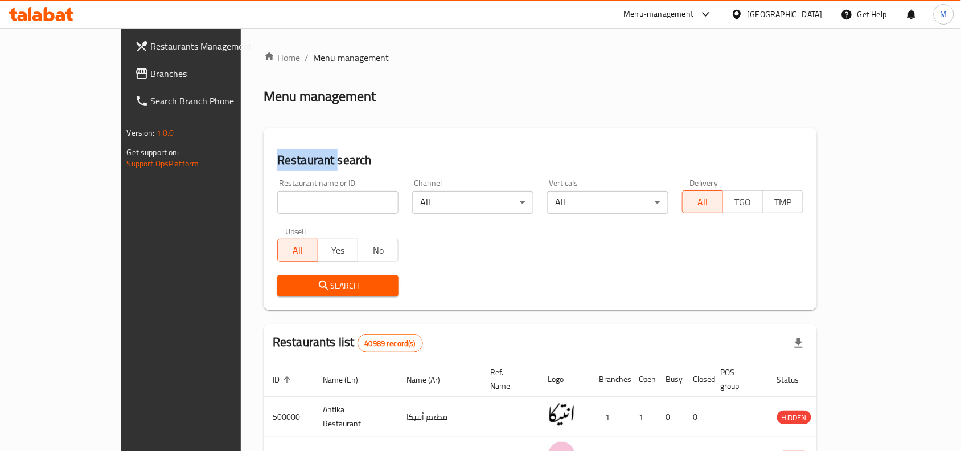
click at [277, 159] on h2 "Restaurant search" at bounding box center [540, 160] width 526 height 17
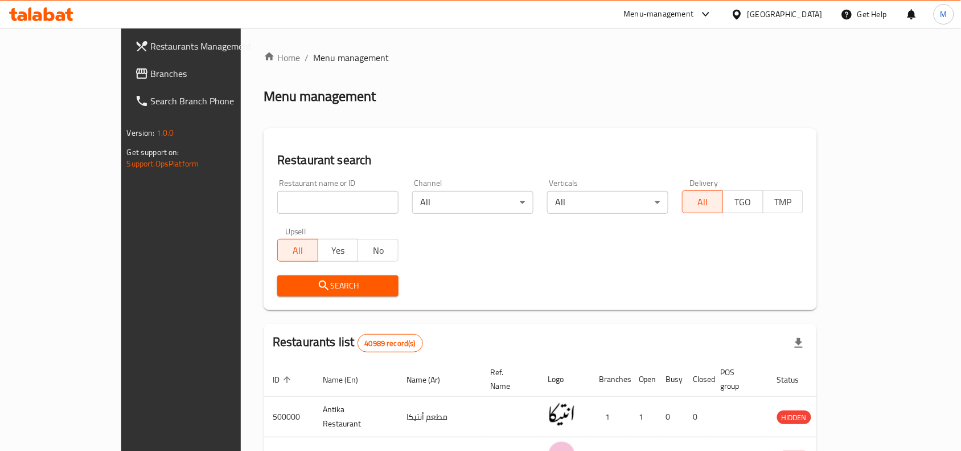
click at [277, 158] on h2 "Restaurant search" at bounding box center [540, 160] width 526 height 17
click at [277, 159] on h2 "Restaurant search" at bounding box center [540, 160] width 526 height 17
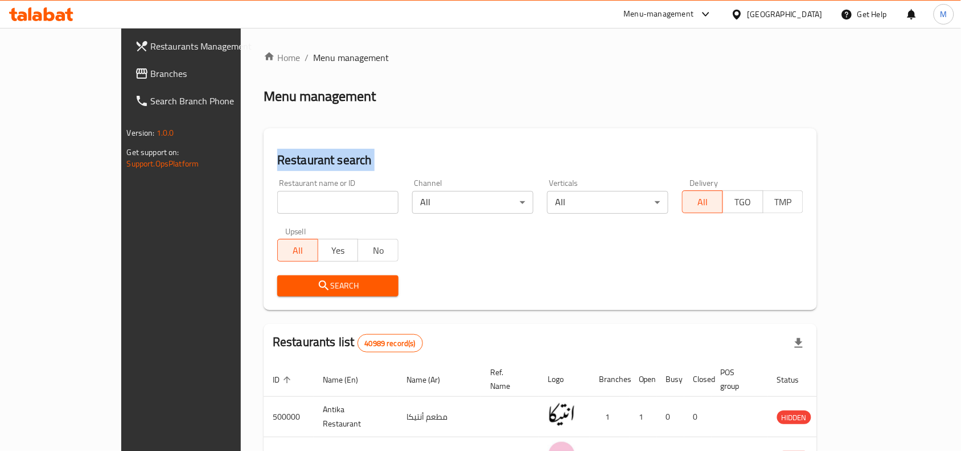
click at [277, 159] on h2 "Restaurant search" at bounding box center [540, 160] width 526 height 17
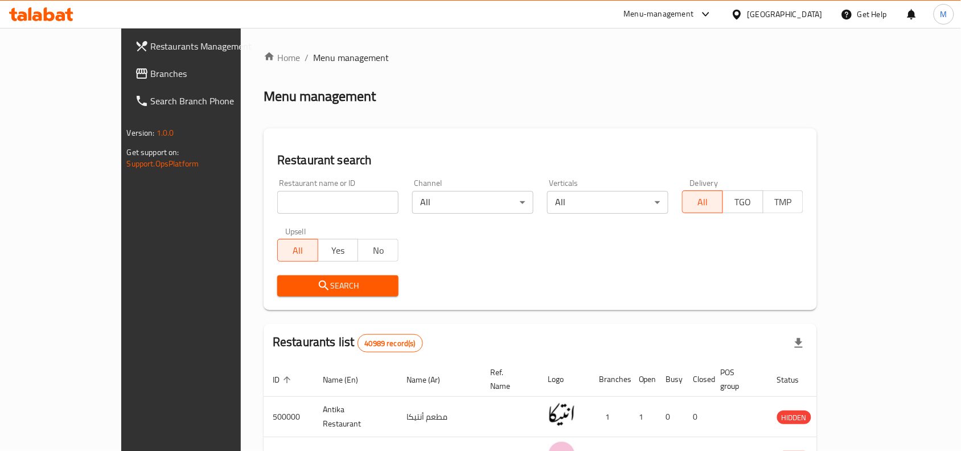
click at [277, 159] on h2 "Restaurant search" at bounding box center [540, 160] width 526 height 17
